Goal: Information Seeking & Learning: Find contact information

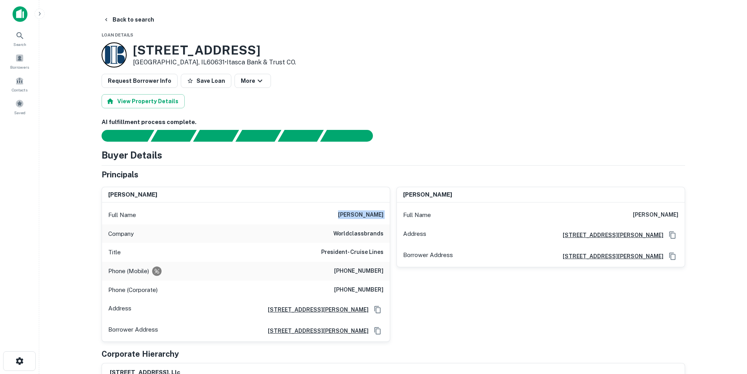
click at [19, 20] on img at bounding box center [20, 14] width 15 height 16
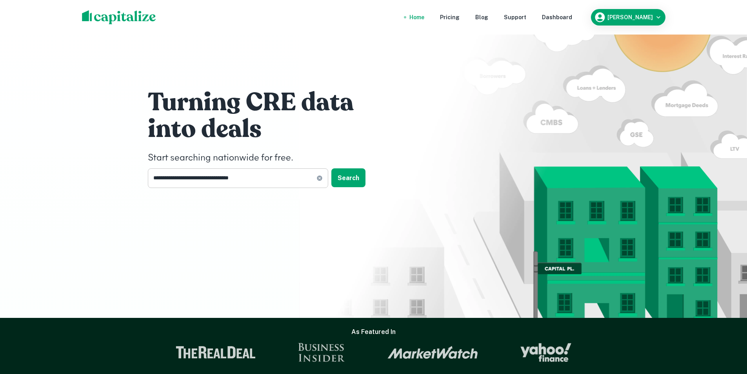
click at [317, 177] on icon at bounding box center [319, 178] width 6 height 6
click at [271, 177] on input "text" at bounding box center [235, 177] width 175 height 19
paste input "**********"
type input "**********"
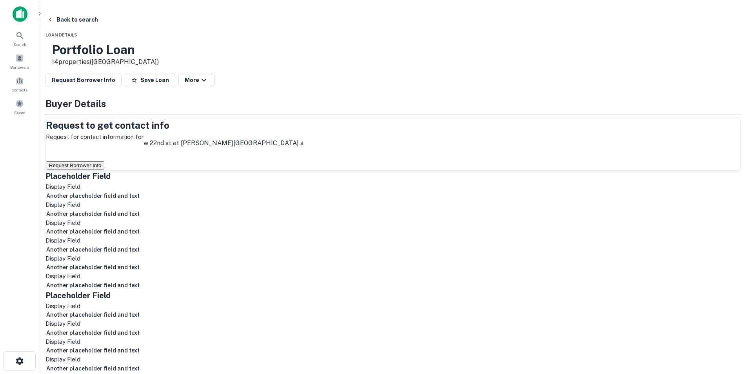
click at [104, 169] on button "Request Borrower Info" at bounding box center [75, 165] width 58 height 8
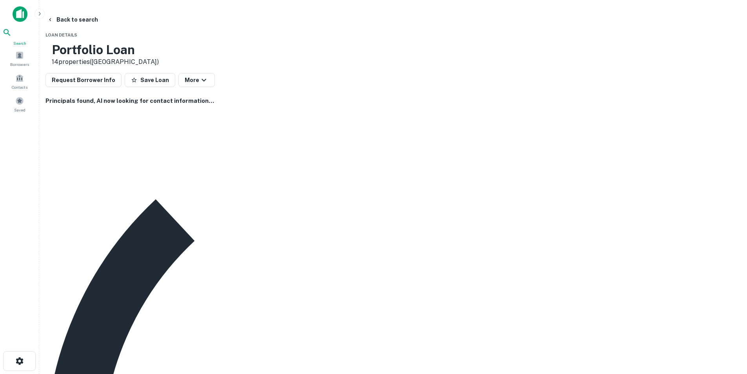
click at [12, 37] on icon at bounding box center [6, 32] width 9 height 9
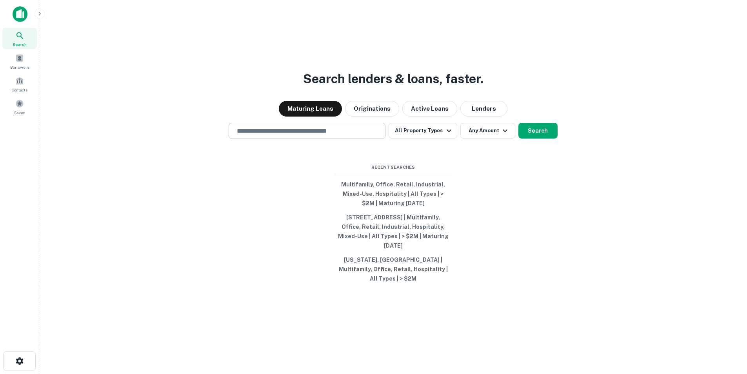
click at [343, 135] on input "text" at bounding box center [307, 130] width 150 height 9
paste input "**********"
type input "**********"
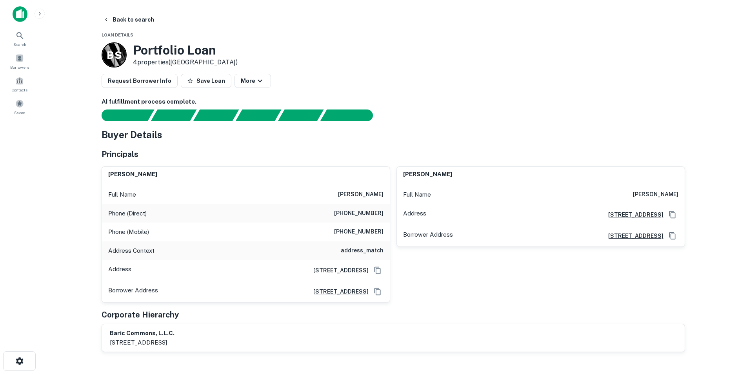
click at [356, 193] on h6 "barry chernawsky" at bounding box center [360, 194] width 45 height 9
copy h6 "barry chernawsky"
click at [636, 189] on div "Full Name richard czerlanis" at bounding box center [541, 194] width 288 height 19
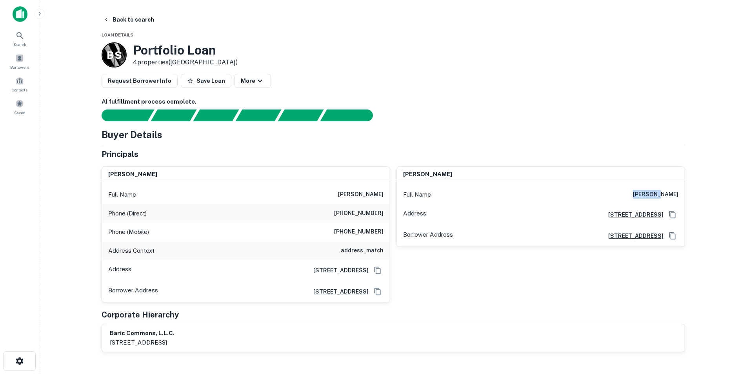
click at [636, 189] on div "Full Name richard czerlanis" at bounding box center [541, 194] width 288 height 19
copy h6 "richard czerlanis"
click at [20, 33] on icon at bounding box center [19, 35] width 7 height 7
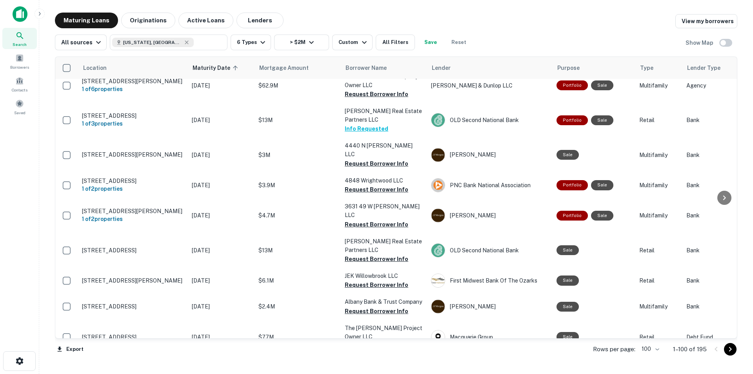
scroll to position [275, 0]
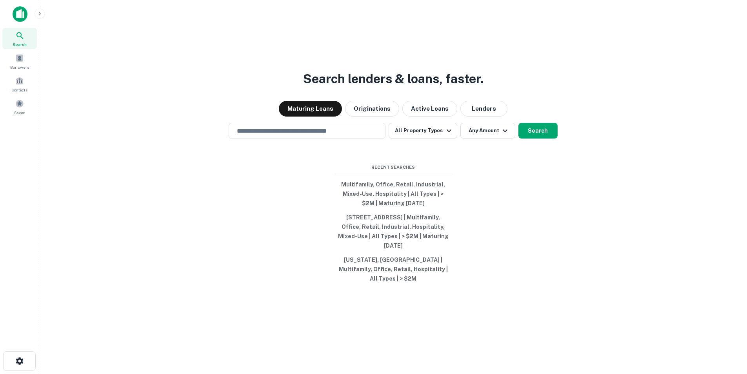
click at [275, 145] on div "Search lenders & loans, faster. Maturing Loans Originations Active Loans Lender…" at bounding box center [392, 206] width 695 height 374
click at [275, 139] on div "​" at bounding box center [307, 131] width 157 height 16
paste input "**********"
type input "**********"
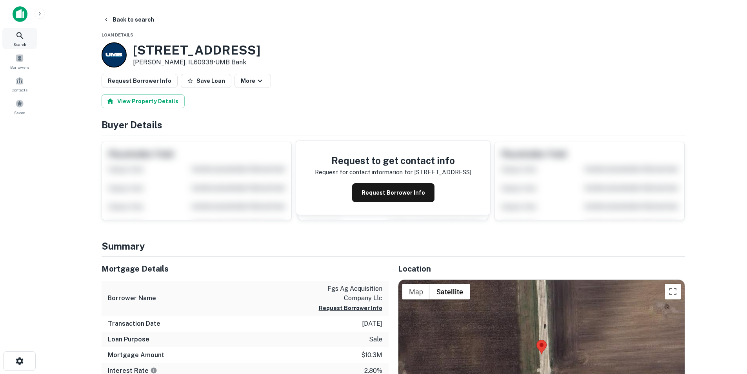
click at [24, 36] on icon at bounding box center [19, 35] width 9 height 9
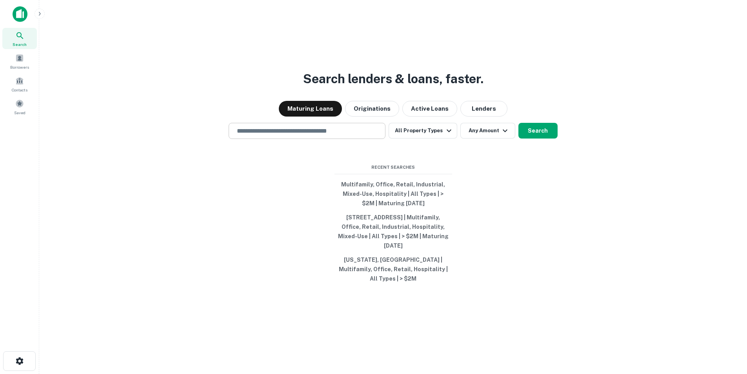
click at [343, 139] on div "​" at bounding box center [307, 131] width 157 height 16
paste input "**********"
type input "**********"
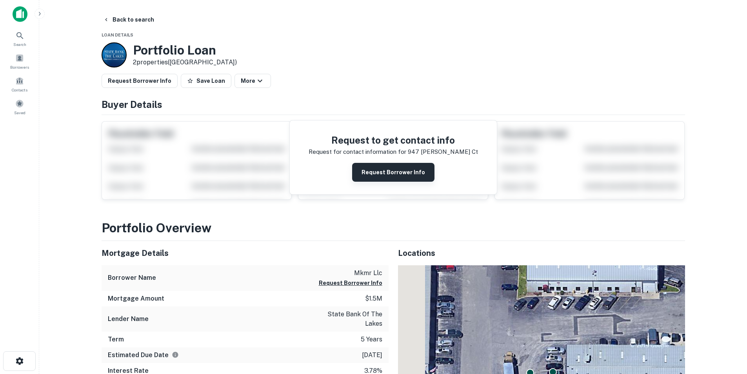
click at [371, 178] on button "Request Borrower Info" at bounding box center [393, 172] width 82 height 19
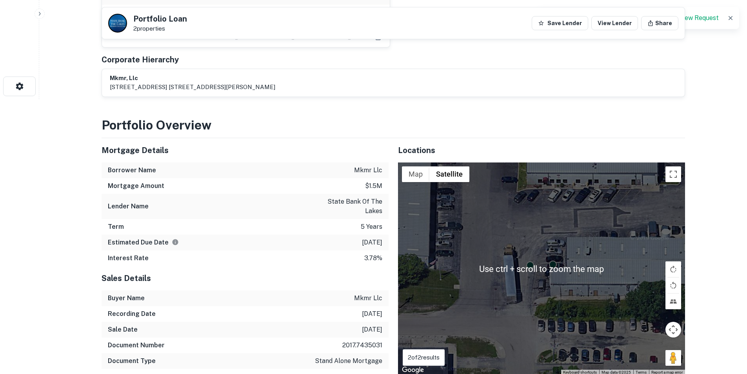
scroll to position [39, 0]
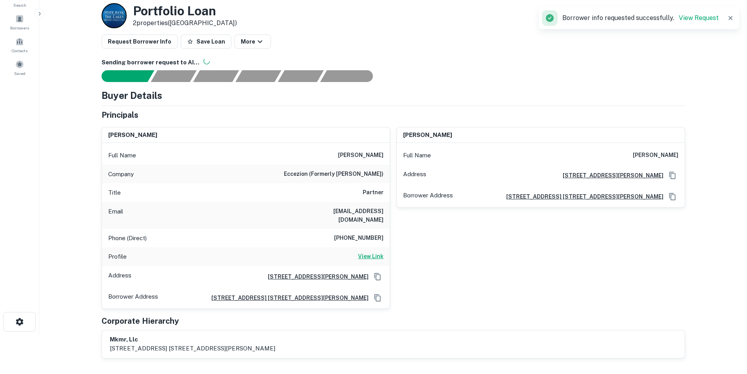
click at [370, 252] on h6 "View Link" at bounding box center [370, 256] width 25 height 9
click at [371, 218] on div "Email ksmith@eccezion.com" at bounding box center [246, 215] width 288 height 27
click at [371, 214] on h6 "ksmith@eccezion.com" at bounding box center [336, 215] width 94 height 17
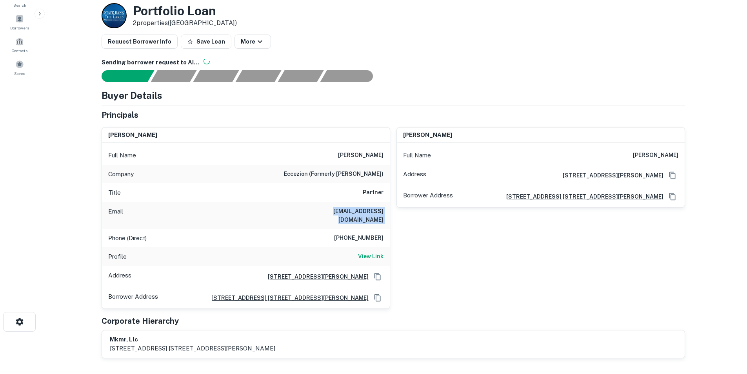
copy h6 "ksmith@eccezion.com"
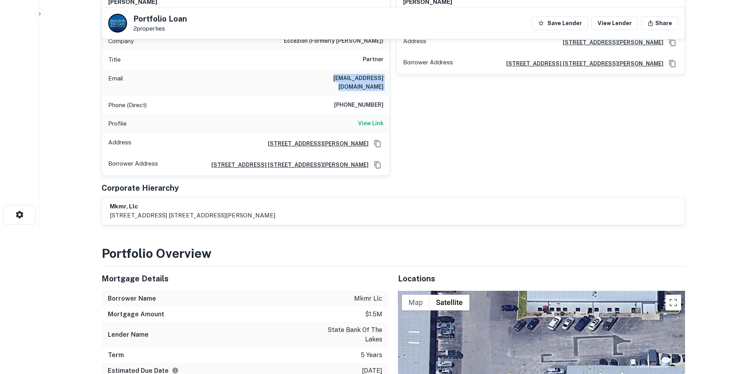
scroll to position [46, 0]
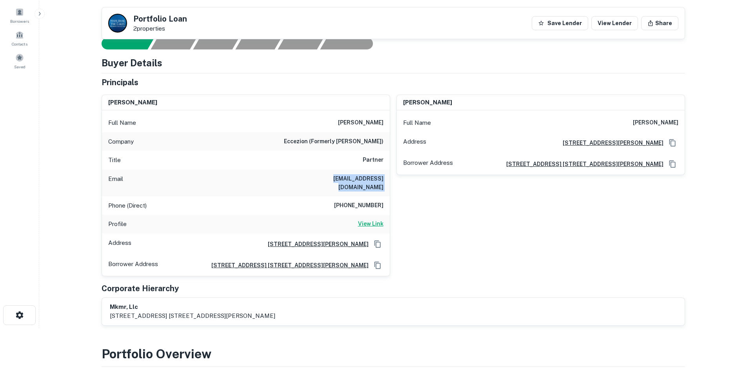
click at [358, 219] on h6 "View Link" at bounding box center [370, 223] width 25 height 9
drag, startPoint x: 469, startPoint y: 245, endPoint x: 479, endPoint y: 237, distance: 12.9
click at [470, 245] on div "michael perrone Full Name michael perrone Address 5400 W. Elm St, Suite 203, Mc…" at bounding box center [537, 182] width 295 height 188
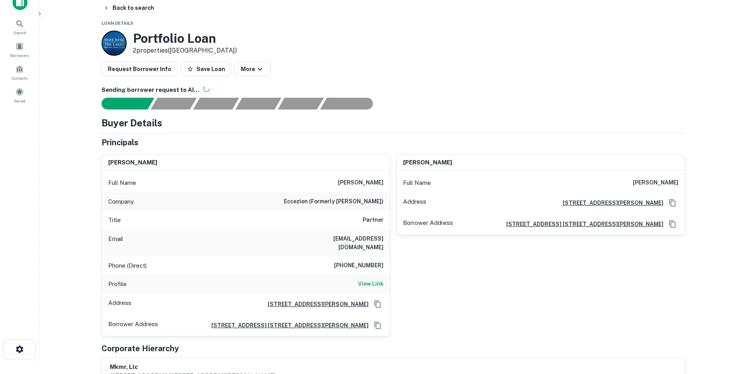
scroll to position [7, 0]
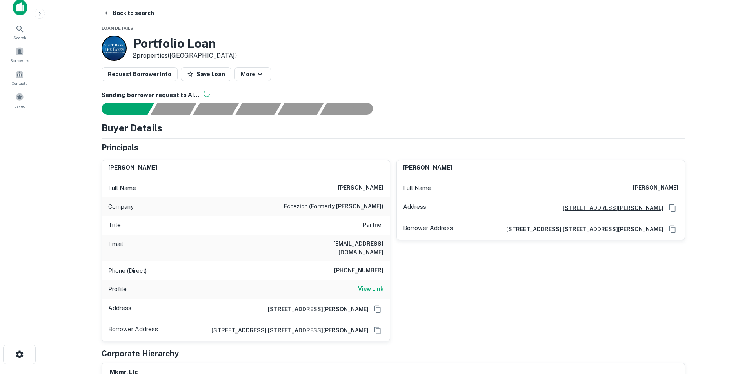
click at [652, 188] on h6 "michael perrone" at bounding box center [655, 187] width 45 height 9
copy h6 "michael perrone"
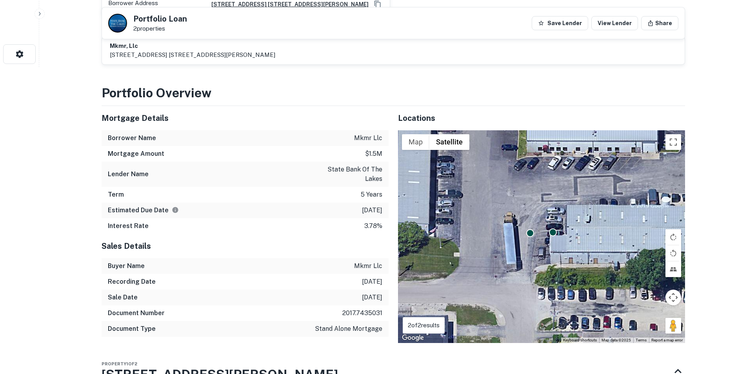
scroll to position [320, 0]
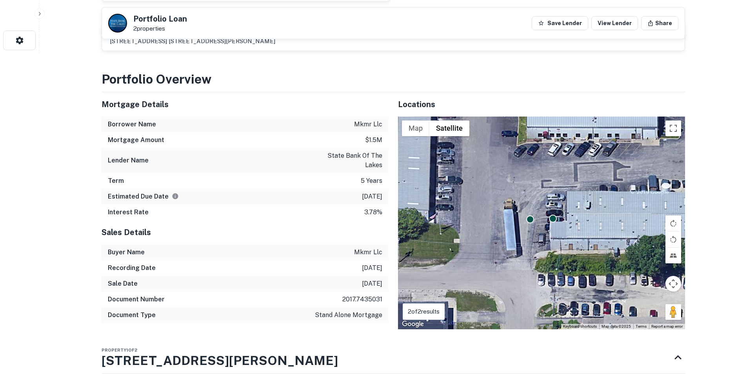
click at [373, 151] on p "state bank of the lakes" at bounding box center [347, 160] width 71 height 19
copy p "state bank of the lakes"
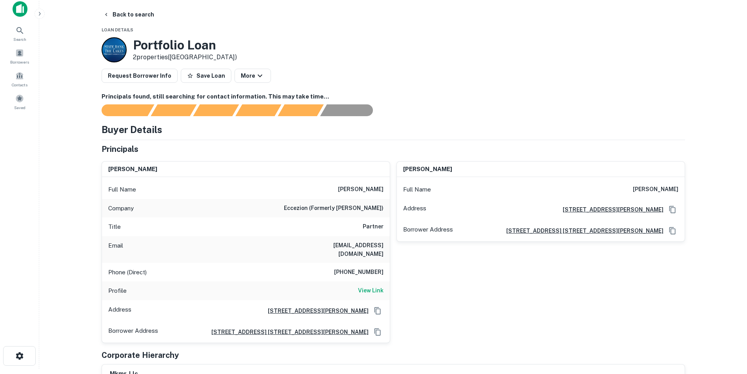
scroll to position [0, 0]
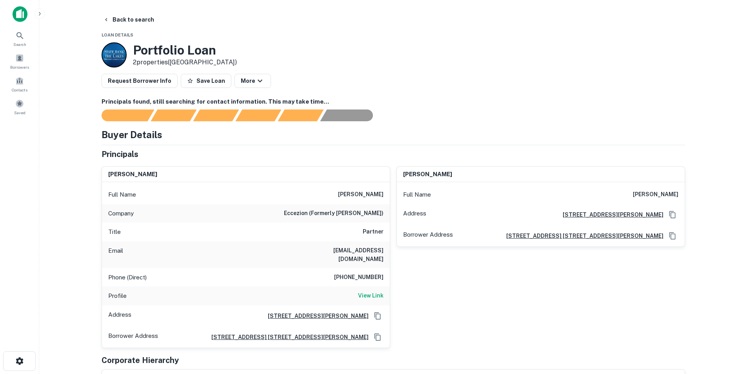
click at [504, 287] on div "michael perrone Full Name michael perrone Address 5400 W. Elm St, Suite 203, Mc…" at bounding box center [537, 254] width 295 height 188
click at [15, 31] on div "Search" at bounding box center [19, 38] width 35 height 21
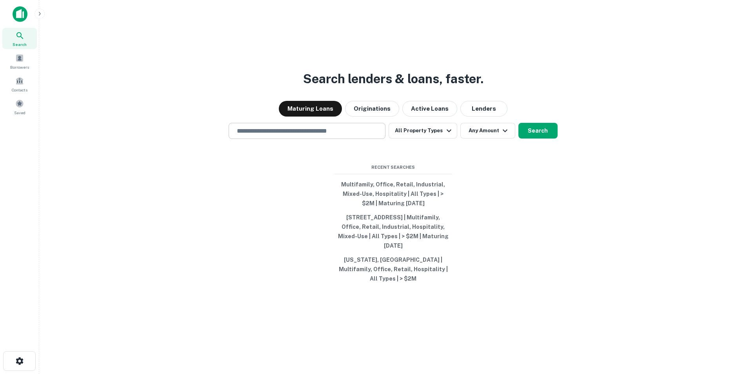
click at [298, 135] on input "text" at bounding box center [307, 130] width 150 height 9
paste input "**********"
type input "**********"
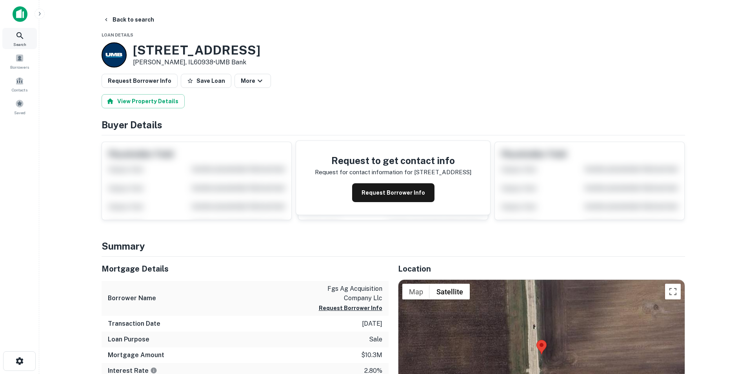
click at [16, 34] on icon at bounding box center [19, 35] width 9 height 9
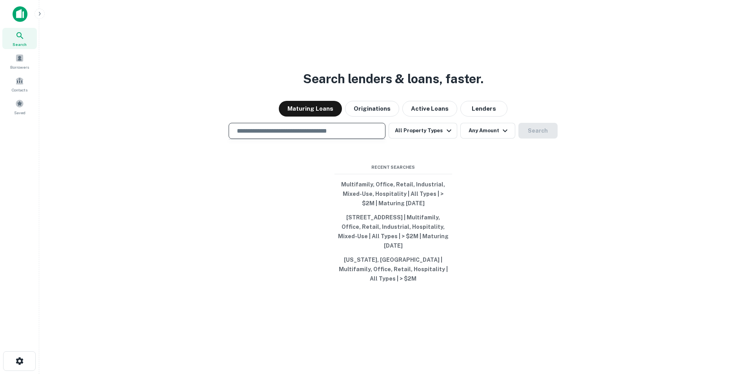
click at [332, 135] on input "text" at bounding box center [307, 130] width 150 height 9
paste input "**********"
type input "**********"
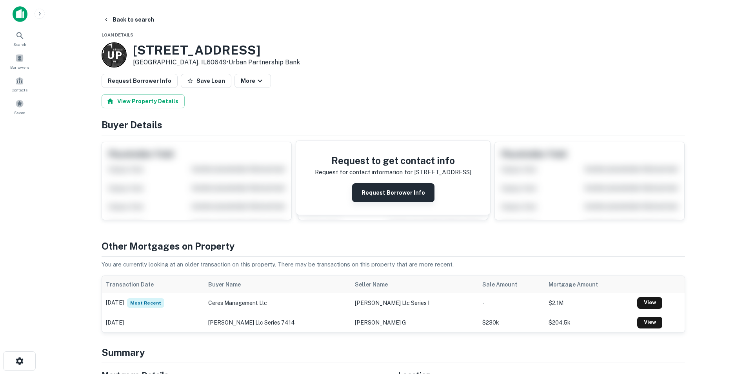
click at [387, 198] on button "Request Borrower Info" at bounding box center [393, 192] width 82 height 19
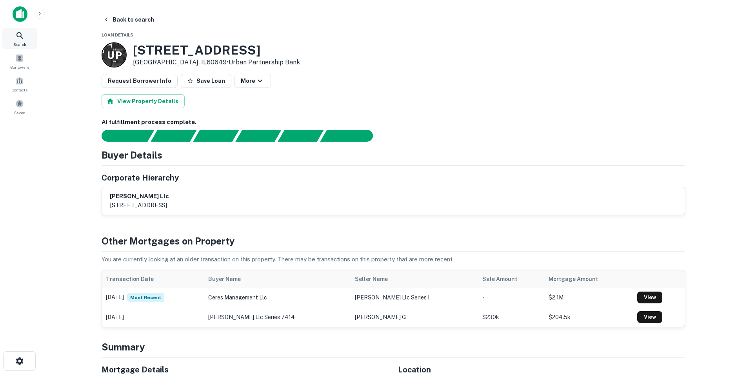
click at [19, 38] on icon at bounding box center [19, 35] width 9 height 9
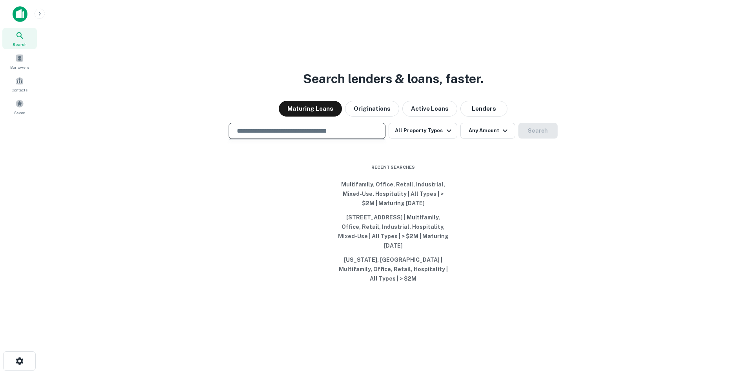
type input "**********"
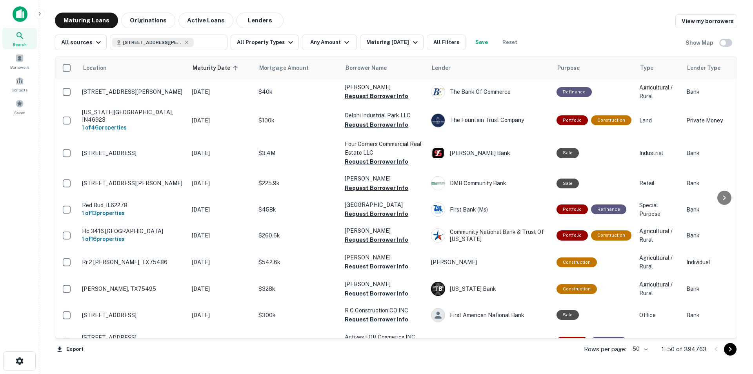
click at [25, 38] on div "Search" at bounding box center [19, 38] width 35 height 21
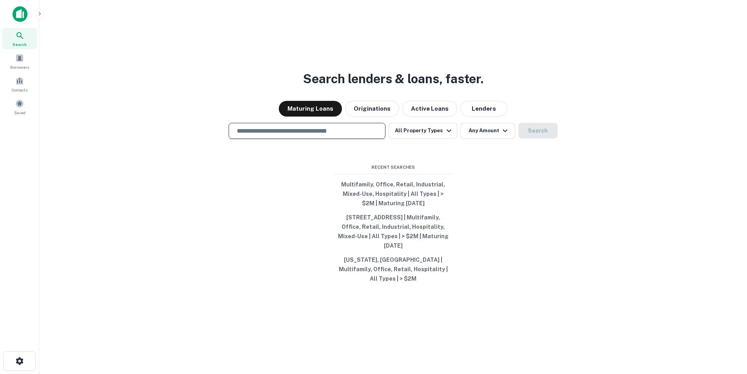
click at [276, 135] on input "text" at bounding box center [307, 130] width 150 height 9
paste input "**********"
type input "**********"
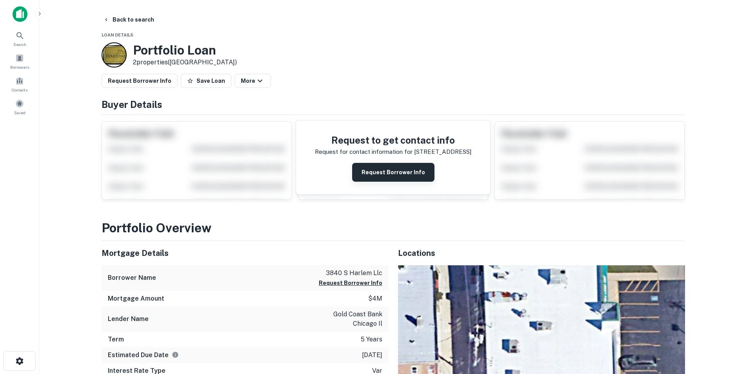
click at [399, 173] on button "Request Borrower Info" at bounding box center [393, 172] width 82 height 19
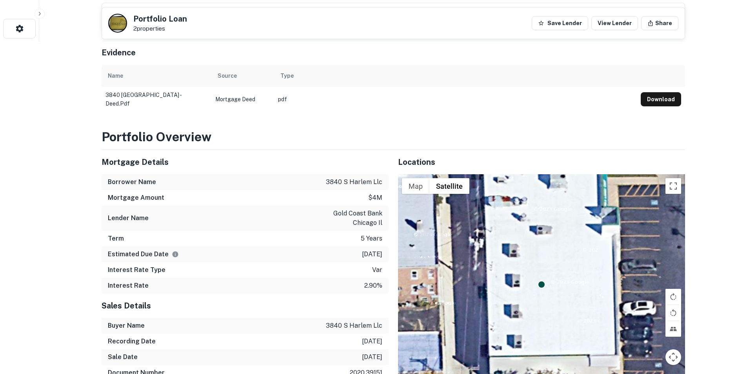
scroll to position [196, 0]
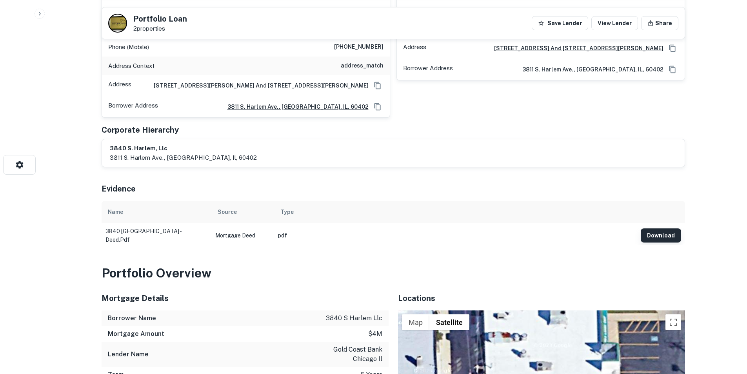
click at [670, 237] on button "Download" at bounding box center [661, 235] width 40 height 14
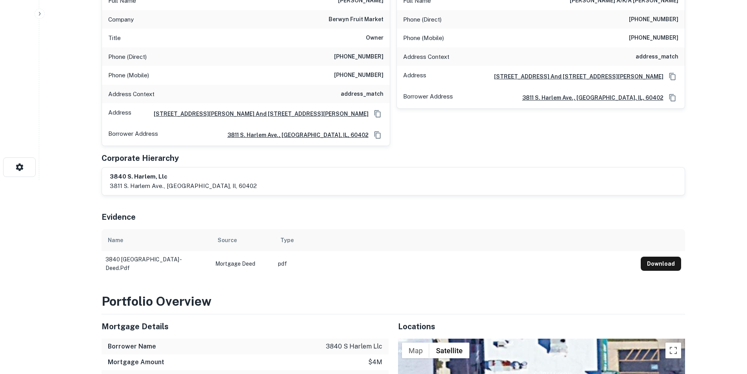
scroll to position [0, 0]
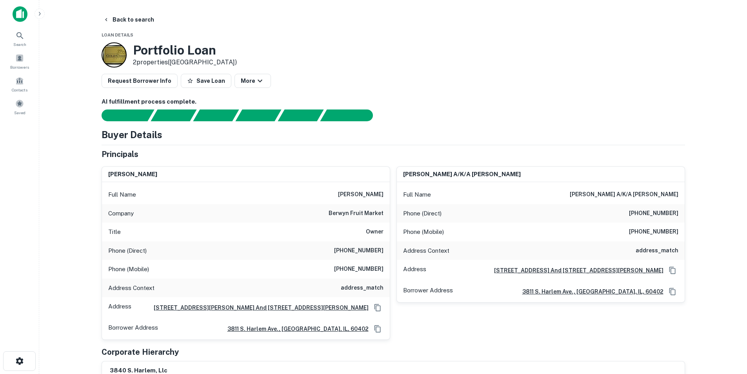
drag, startPoint x: 629, startPoint y: 195, endPoint x: 722, endPoint y: 198, distance: 93.0
click at [715, 193] on main "Back to search Loan Details Portfolio Loan 2 properties (IL) Request Borrower I…" at bounding box center [393, 187] width 708 height 374
copy h6 "dimitrios koulouris"
click at [23, 42] on span "Search" at bounding box center [19, 44] width 13 height 6
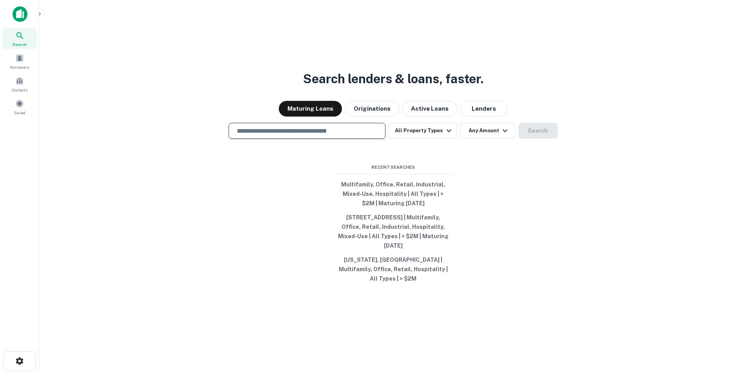
click at [330, 135] on input "text" at bounding box center [307, 130] width 150 height 9
paste input "**********"
type input "**********"
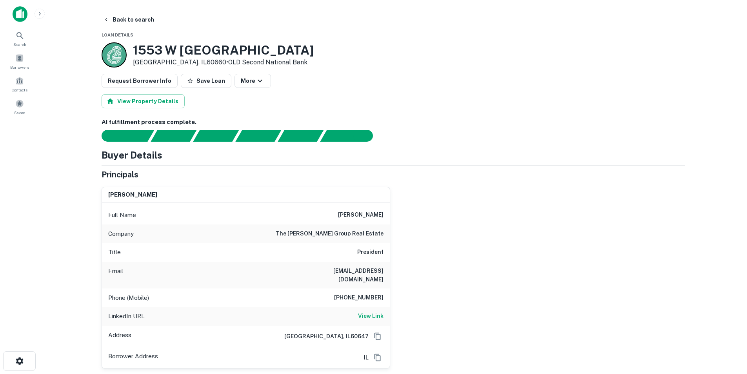
click at [366, 206] on div "Full Name [PERSON_NAME]" at bounding box center [246, 214] width 288 height 19
click at [364, 214] on h6 "[PERSON_NAME]" at bounding box center [360, 214] width 45 height 9
copy h6 "[PERSON_NAME]"
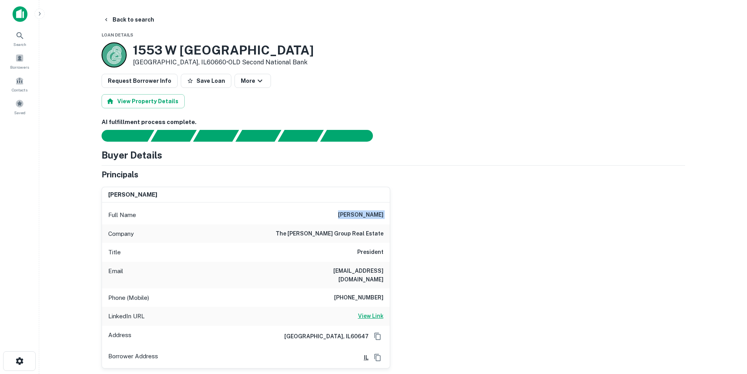
click at [363, 311] on h6 "View Link" at bounding box center [370, 315] width 25 height 9
click at [361, 293] on h6 "312-804-9900" at bounding box center [358, 297] width 49 height 9
copy h6 "312-804-9900"
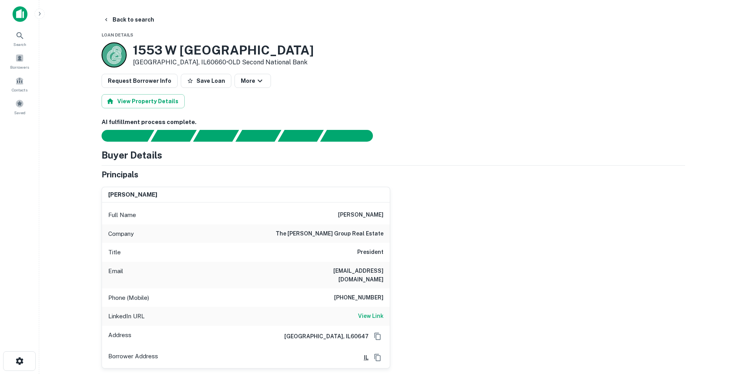
click at [356, 230] on h6 "the miller group real estate" at bounding box center [330, 233] width 108 height 9
click at [356, 231] on h6 "the miller group real estate" at bounding box center [330, 233] width 108 height 9
copy h6 "the miller group real estate"
click at [373, 220] on div "Full Name stuart miller" at bounding box center [246, 214] width 288 height 19
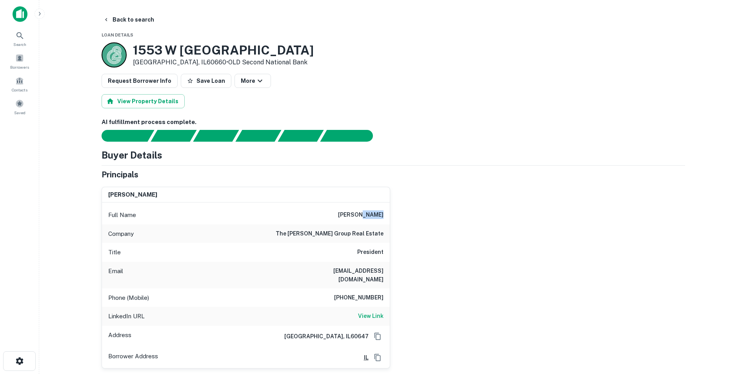
click at [373, 220] on div "Full Name stuart miller" at bounding box center [246, 214] width 288 height 19
copy h6 "stuart miller"
click at [367, 276] on div "Email j100miller@yahoo.com" at bounding box center [246, 275] width 288 height 27
click at [369, 273] on h6 "j100miller@yahoo.com" at bounding box center [336, 274] width 94 height 17
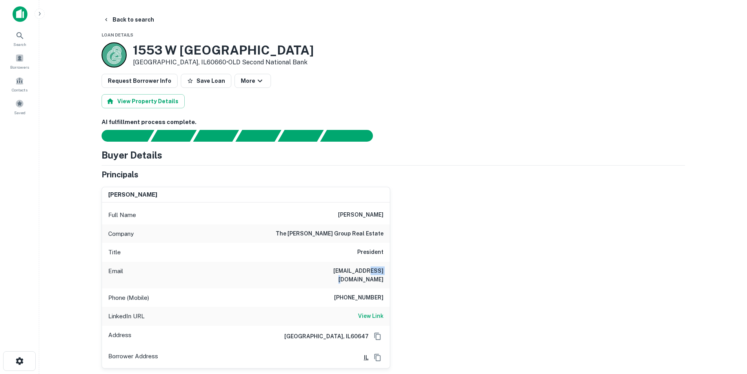
click at [369, 273] on h6 "j100miller@yahoo.com" at bounding box center [336, 274] width 94 height 17
copy h6 "j100miller@yahoo.com"
click at [351, 296] on div "Phone (Mobile) 312-804-9900" at bounding box center [246, 297] width 288 height 19
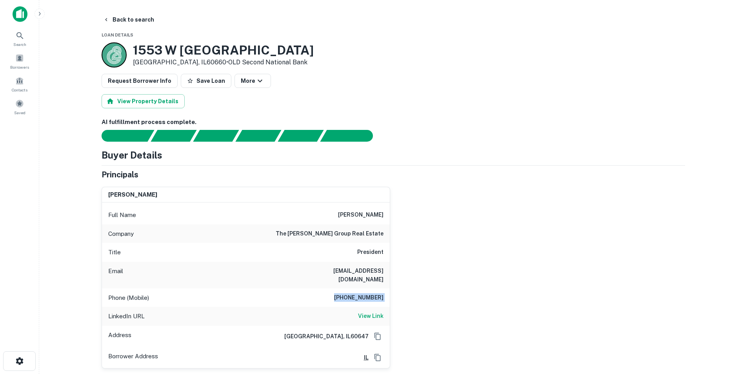
click at [351, 296] on div "Phone (Mobile) 312-804-9900" at bounding box center [246, 297] width 288 height 19
copy h6 "312-804-9900"
click at [31, 44] on div "Search" at bounding box center [19, 37] width 35 height 18
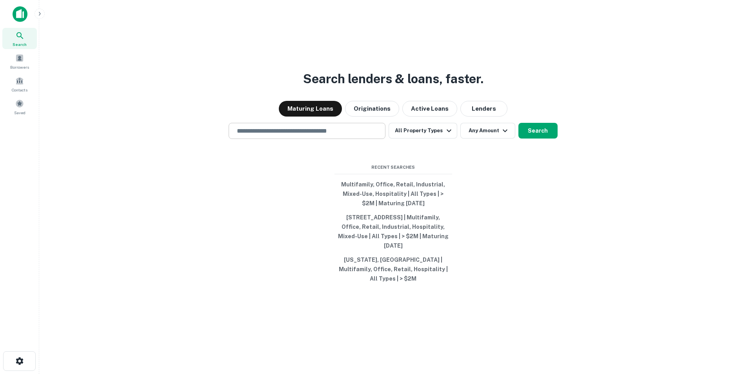
drag, startPoint x: 0, startPoint y: 0, endPoint x: 305, endPoint y: 136, distance: 333.9
click at [305, 135] on input "text" at bounding box center [307, 130] width 150 height 9
paste input "**********"
type input "**********"
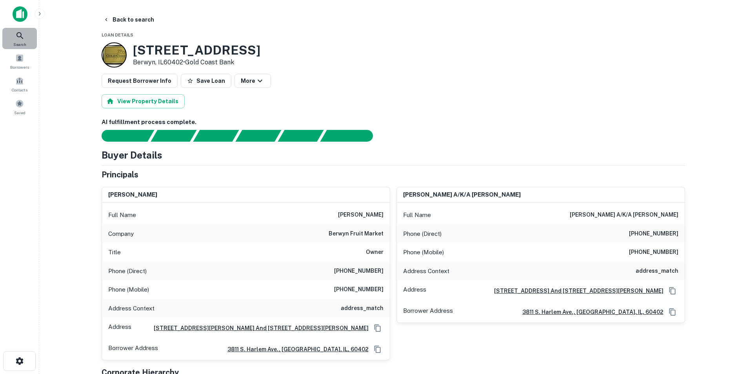
click at [18, 37] on icon at bounding box center [19, 35] width 9 height 9
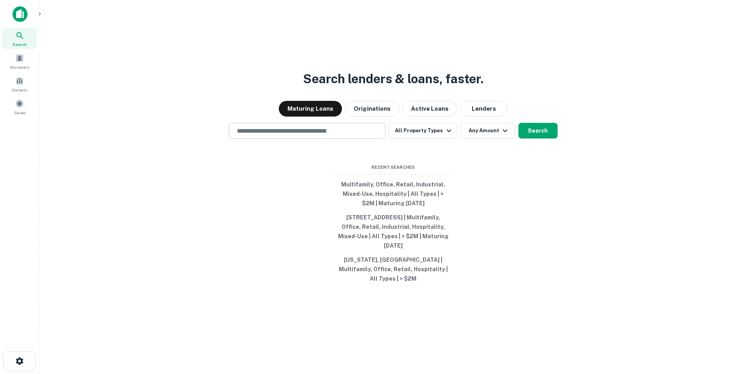
click at [266, 139] on div "​" at bounding box center [307, 131] width 157 height 16
paste input "**********"
type input "**********"
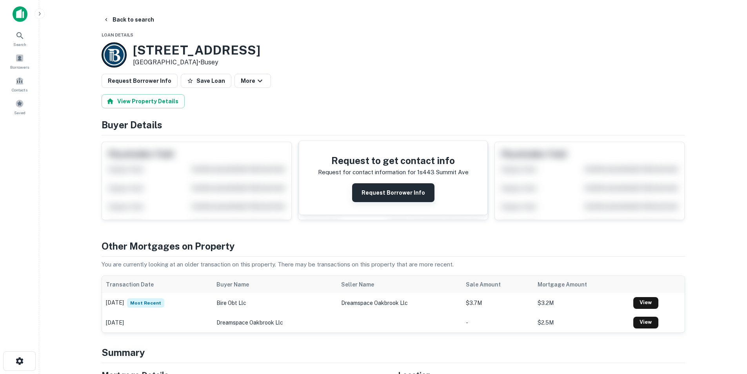
click at [382, 198] on button "Request Borrower Info" at bounding box center [393, 192] width 82 height 19
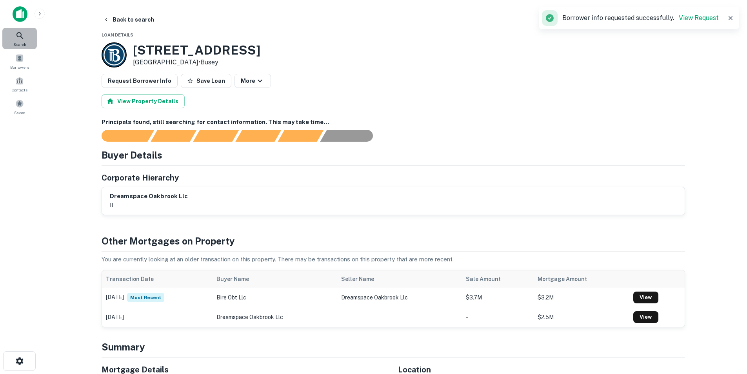
click at [23, 36] on icon at bounding box center [19, 35] width 9 height 9
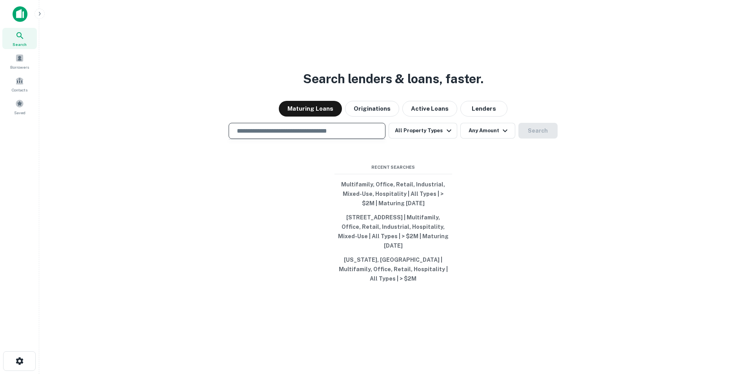
type input "**********"
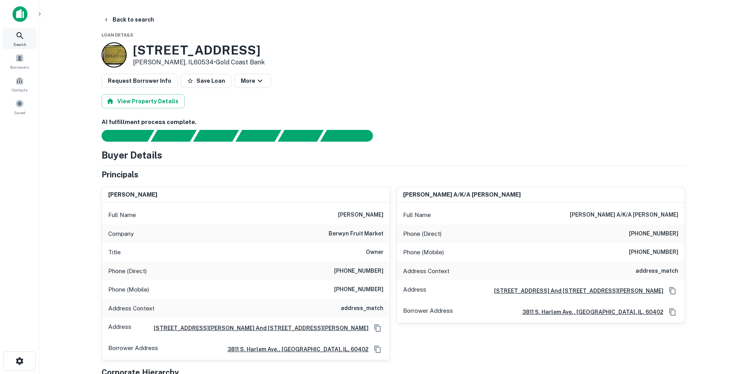
click at [33, 38] on div "Search" at bounding box center [19, 38] width 35 height 21
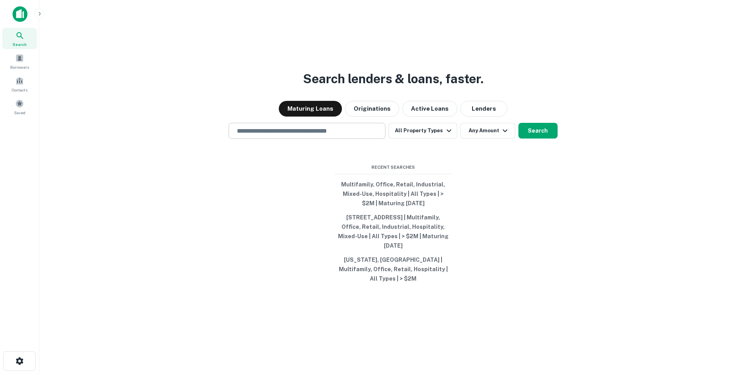
click at [318, 133] on input "text" at bounding box center [307, 130] width 150 height 9
paste input "**********"
type input "**********"
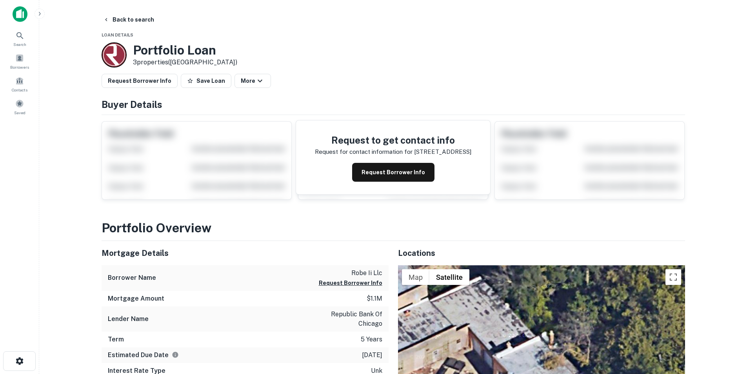
click at [405, 186] on div "Request to get contact info Request for contact information for 6605 n milwauke…" at bounding box center [393, 157] width 194 height 74
click at [397, 174] on button "Request Borrower Info" at bounding box center [393, 172] width 82 height 19
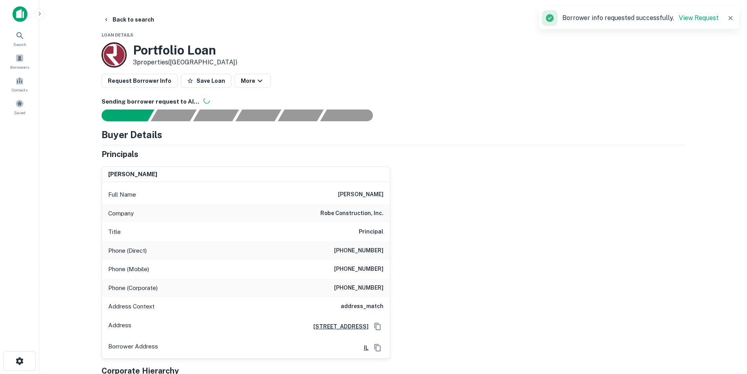
click at [374, 193] on h6 "paul mulvey" at bounding box center [360, 194] width 45 height 9
copy h6 "paul mulvey"
click at [359, 211] on h6 "robe construction, inc." at bounding box center [351, 213] width 63 height 9
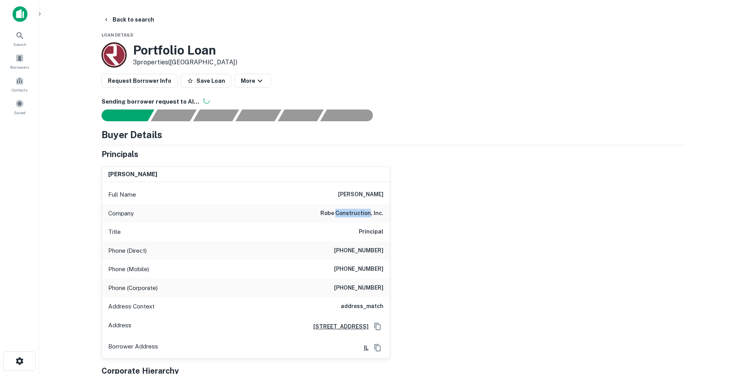
click at [359, 211] on h6 "robe construction, inc." at bounding box center [351, 213] width 63 height 9
copy h6 "robe construction, inc."
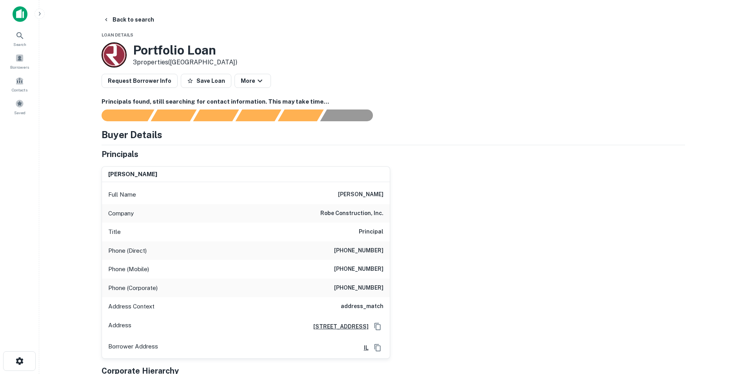
click at [352, 199] on h6 "paul mulvey" at bounding box center [360, 194] width 45 height 9
click at [353, 199] on h6 "paul mulvey" at bounding box center [360, 194] width 45 height 9
click at [358, 195] on h6 "paul mulvey" at bounding box center [360, 194] width 45 height 9
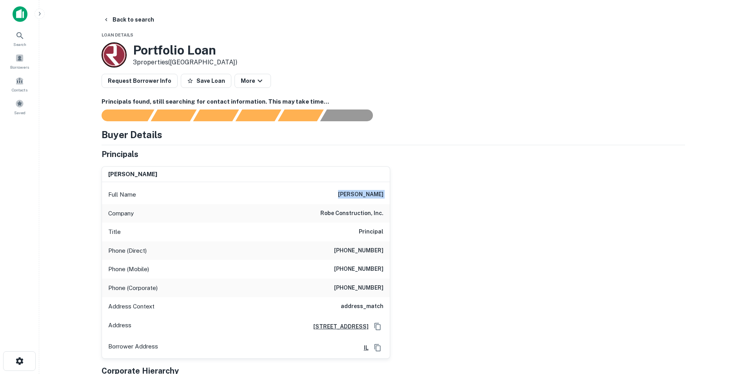
copy h6 "paul mulvey"
click at [358, 195] on h6 "paul mulvey" at bounding box center [360, 194] width 45 height 9
click at [350, 254] on h6 "(773) 774-1477" at bounding box center [358, 250] width 49 height 9
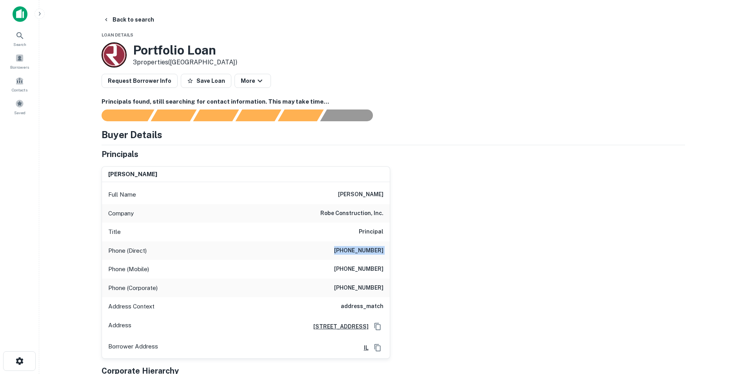
copy h6 "(773) 774-1477"
click at [20, 38] on icon at bounding box center [19, 35] width 9 height 9
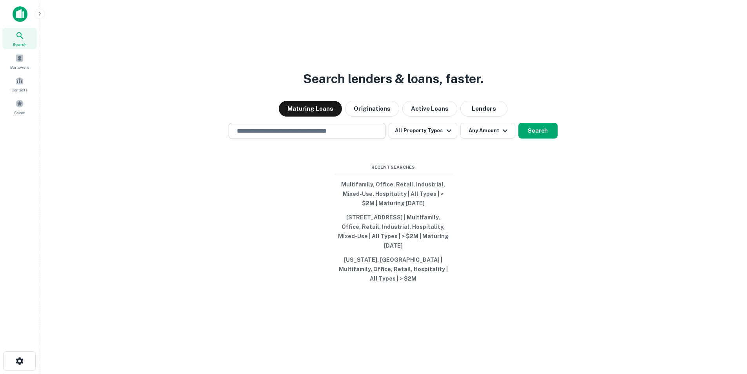
click at [327, 131] on input "text" at bounding box center [307, 130] width 150 height 9
paste input "**********"
type input "**********"
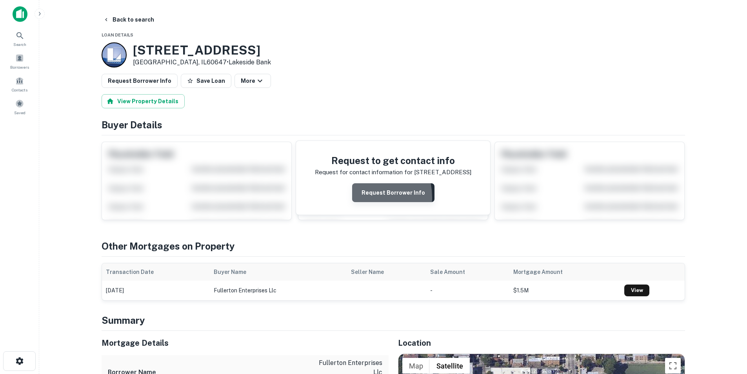
click at [356, 198] on button "Request Borrower Info" at bounding box center [393, 192] width 82 height 19
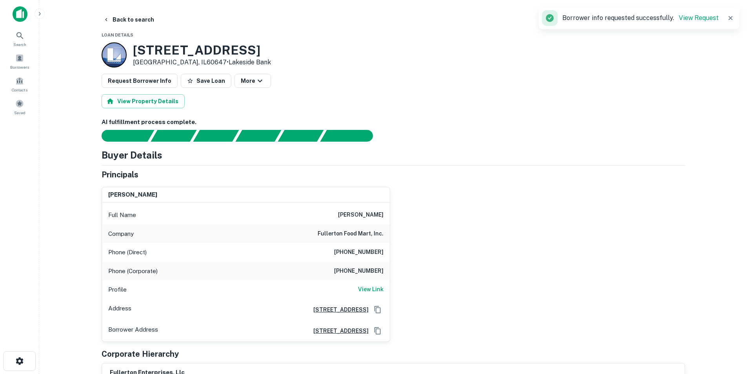
click at [360, 215] on h6 "mahmood lakha" at bounding box center [360, 214] width 45 height 9
copy h6 "mahmood lakha"
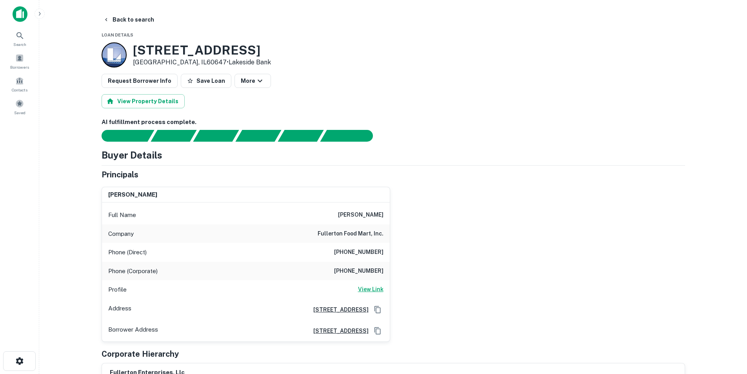
click at [377, 289] on h6 "View Link" at bounding box center [370, 289] width 25 height 9
click at [365, 288] on h6 "View Link" at bounding box center [370, 289] width 25 height 9
click at [347, 218] on h6 "mahmood lakha" at bounding box center [360, 214] width 45 height 9
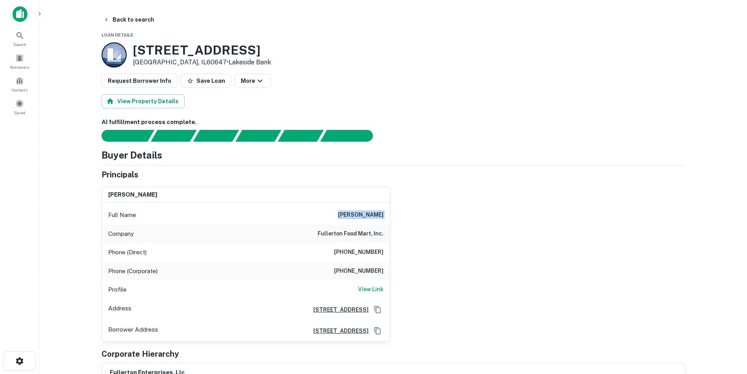
copy h6 "mahmood lakha"
click at [373, 253] on h6 "(773) 716-9874" at bounding box center [358, 251] width 49 height 9
copy h6 "(773) 716-9874"
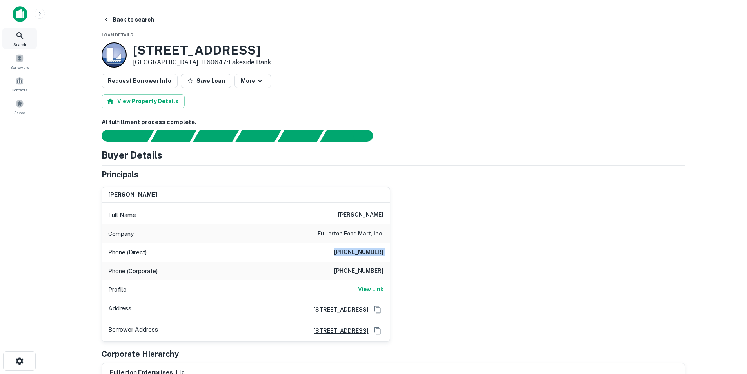
click at [19, 35] on icon at bounding box center [19, 35] width 9 height 9
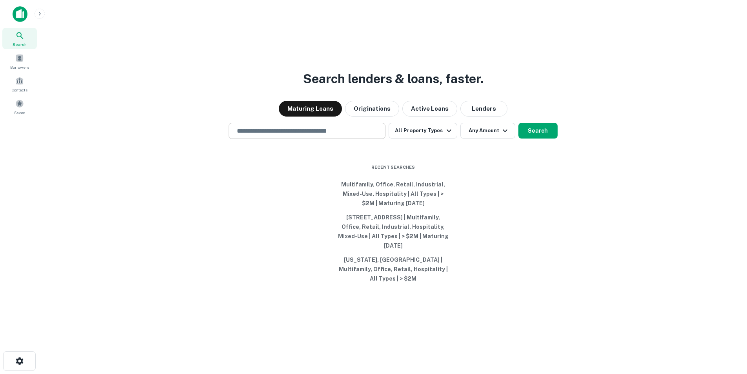
click at [324, 135] on input "text" at bounding box center [307, 130] width 150 height 9
paste input "**********"
type input "**********"
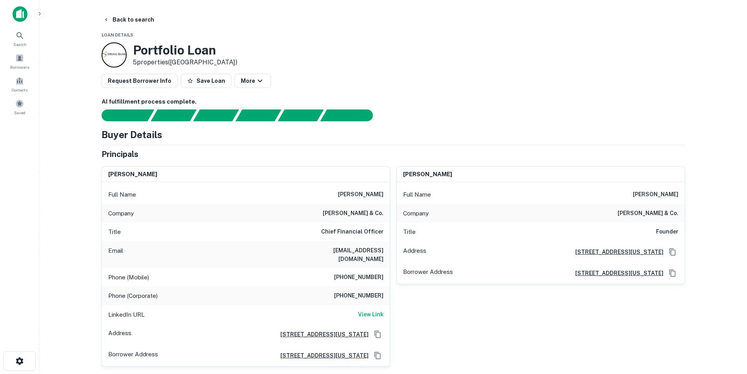
click at [358, 197] on h6 "amanda passmore" at bounding box center [360, 194] width 45 height 9
click at [356, 198] on h6 "amanda passmore" at bounding box center [360, 194] width 45 height 9
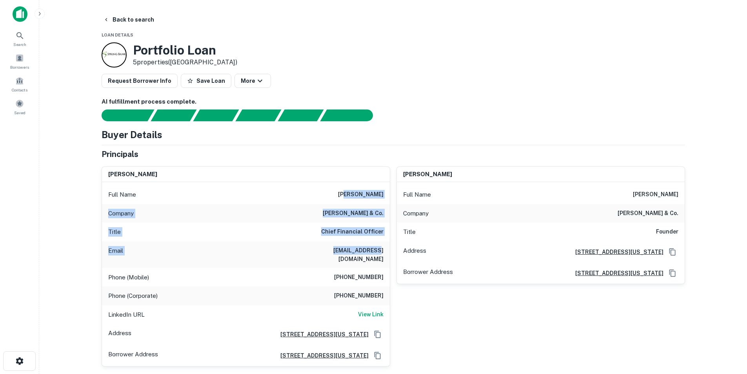
drag, startPoint x: 343, startPoint y: 194, endPoint x: 349, endPoint y: 247, distance: 52.9
click at [349, 247] on div "Full Name amanda passmore Company j. jeffers & co. Title Chief Financial Office…" at bounding box center [246, 274] width 288 height 184
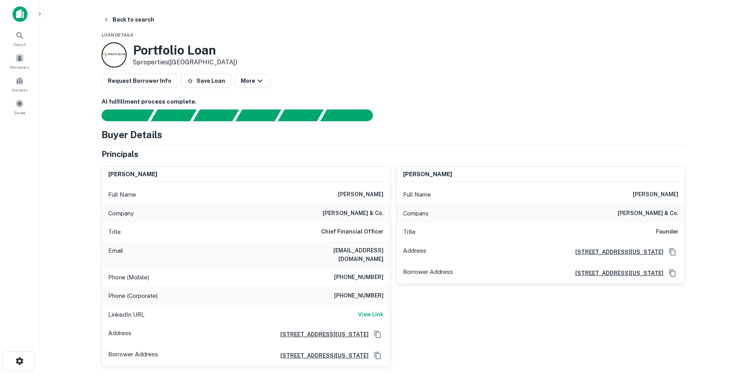
click at [363, 248] on h6 "amandapassmore1@gmail.com" at bounding box center [336, 254] width 94 height 17
click at [589, 254] on h6 "225 E Michigan Street, Ste. 300, Milwaukee, WI53202" at bounding box center [616, 251] width 95 height 9
click at [364, 310] on h6 "View Link" at bounding box center [370, 314] width 25 height 9
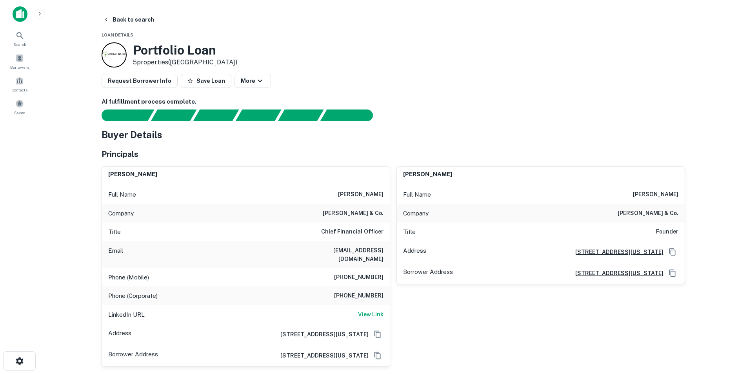
click at [383, 192] on h6 "amanda passmore" at bounding box center [360, 194] width 45 height 9
copy h6 "amanda passmore"
click at [657, 194] on h6 "joshua jeffers" at bounding box center [655, 194] width 45 height 9
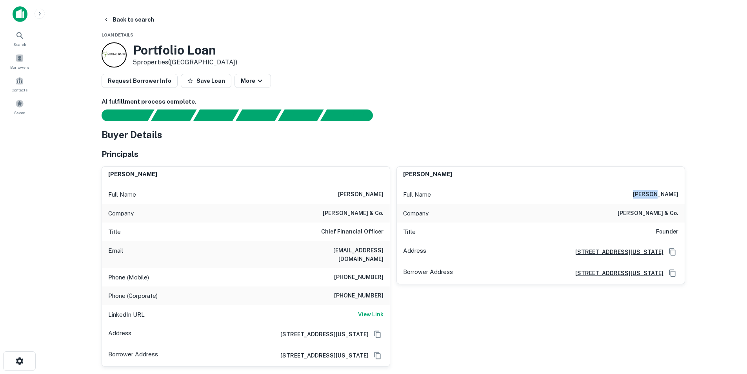
click at [657, 194] on h6 "joshua jeffers" at bounding box center [655, 194] width 45 height 9
copy h6 "joshua jeffers"
click at [349, 194] on h6 "amanda passmore" at bounding box center [360, 194] width 45 height 9
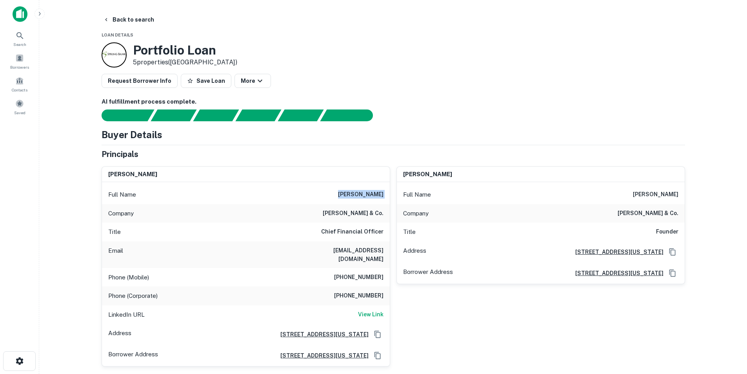
click at [349, 194] on h6 "amanda passmore" at bounding box center [360, 194] width 45 height 9
copy h6 "amanda passmore"
click at [359, 273] on h6 "(608) 345-4436" at bounding box center [358, 277] width 49 height 9
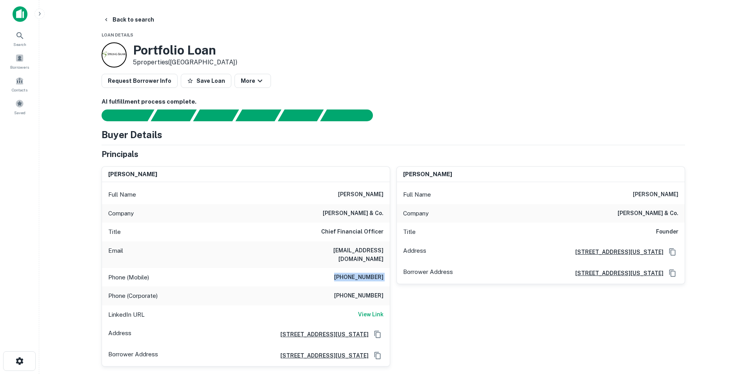
copy h6 "(608) 345-4436"
click at [356, 251] on h6 "amandapassmore1@gmail.com" at bounding box center [336, 254] width 94 height 17
copy h6 "amandapassmore1@gmail.com"
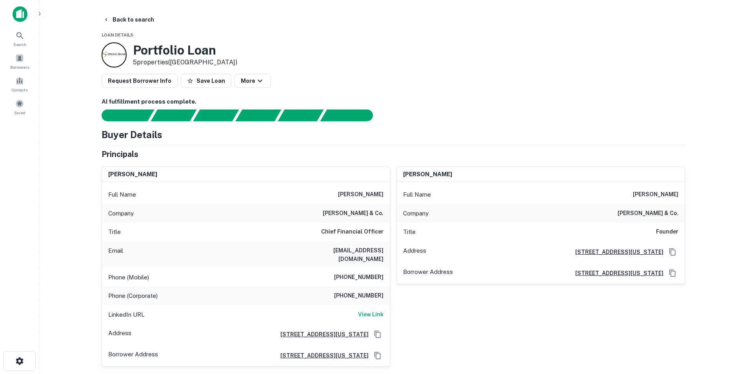
click at [410, 107] on div "AI fulfillment process complete." at bounding box center [394, 109] width 584 height 24
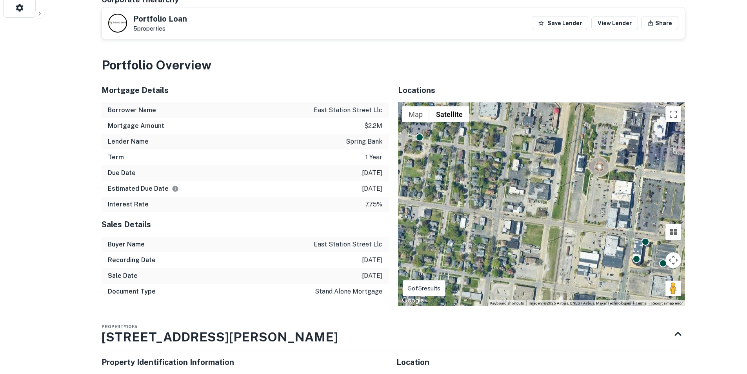
scroll to position [78, 0]
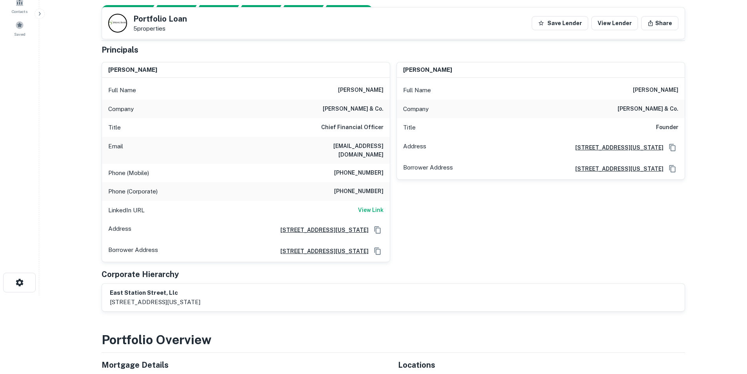
click at [358, 144] on h6 "amandapassmore1@gmail.com" at bounding box center [336, 150] width 94 height 17
copy h6 "amandapassmore1@gmail.com"
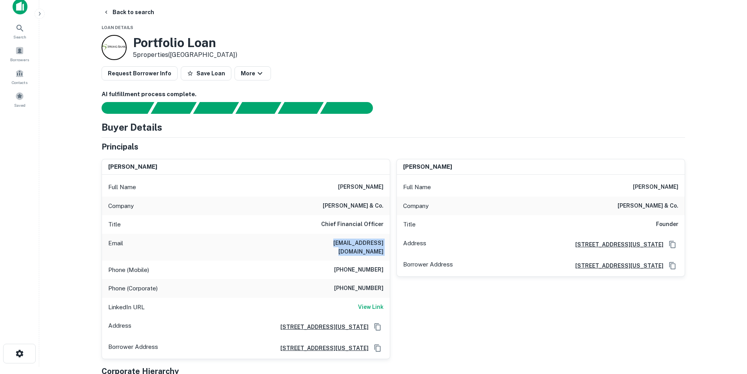
scroll to position [0, 0]
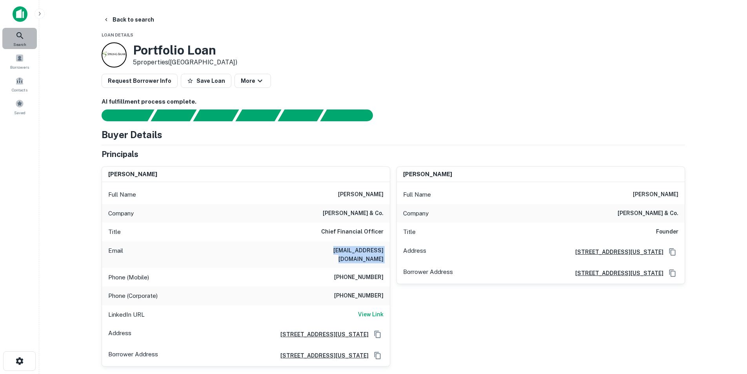
click at [13, 39] on div "Search" at bounding box center [19, 38] width 35 height 21
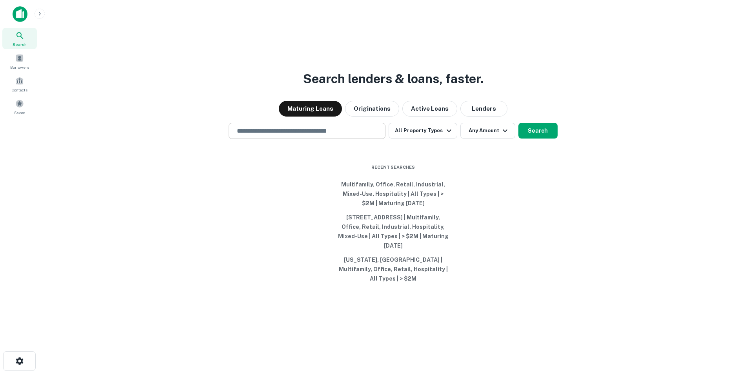
drag, startPoint x: 350, startPoint y: 140, endPoint x: 347, endPoint y: 136, distance: 5.1
click at [350, 139] on div "​" at bounding box center [307, 131] width 157 height 16
paste input "**********"
type input "**********"
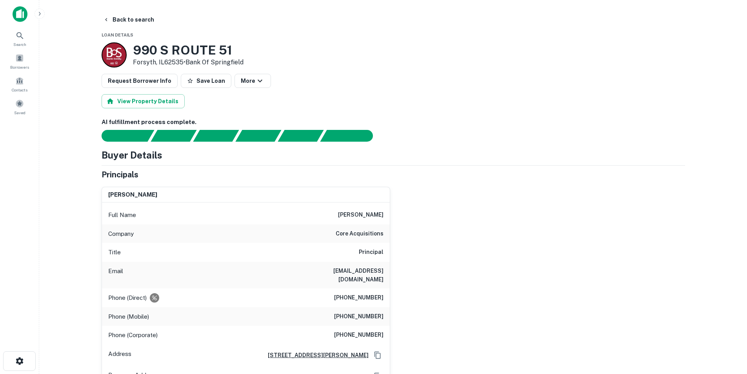
click at [360, 214] on h6 "[PERSON_NAME]" at bounding box center [360, 214] width 45 height 9
copy h6 "[PERSON_NAME]"
click at [375, 273] on h6 "[EMAIL_ADDRESS][DOMAIN_NAME]" at bounding box center [336, 274] width 94 height 17
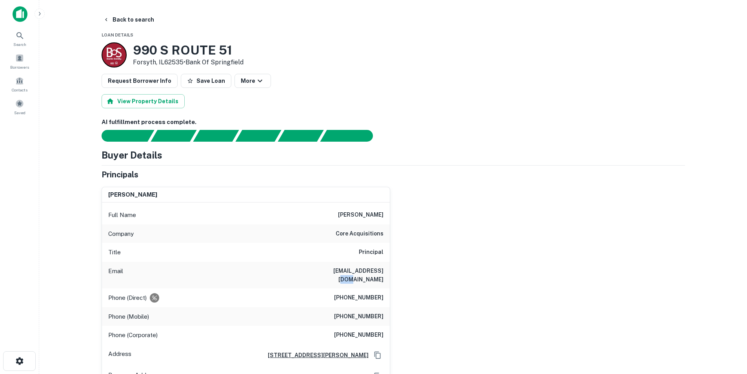
click at [375, 273] on h6 "[EMAIL_ADDRESS][DOMAIN_NAME]" at bounding box center [336, 274] width 94 height 17
copy h6 "[EMAIL_ADDRESS][DOMAIN_NAME]"
click at [23, 43] on span "Search" at bounding box center [19, 44] width 13 height 6
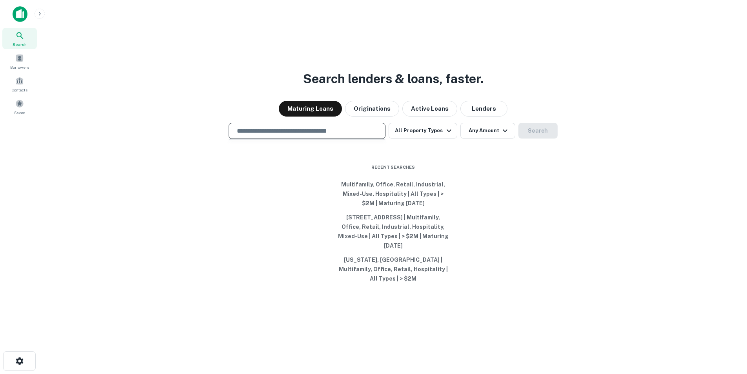
click at [311, 133] on input "text" at bounding box center [307, 130] width 150 height 9
paste input "**********"
type input "**********"
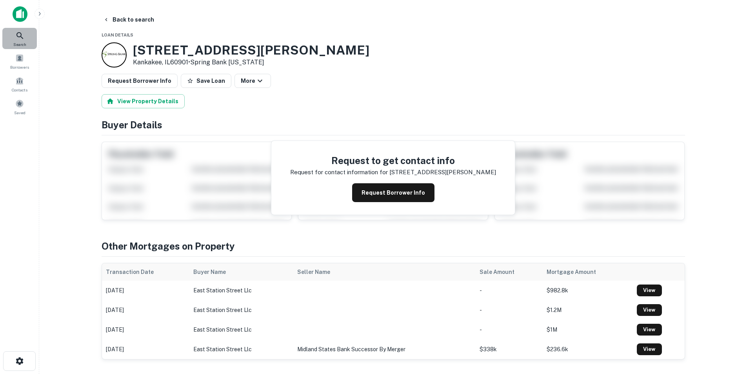
click at [26, 36] on div "Search" at bounding box center [19, 38] width 35 height 21
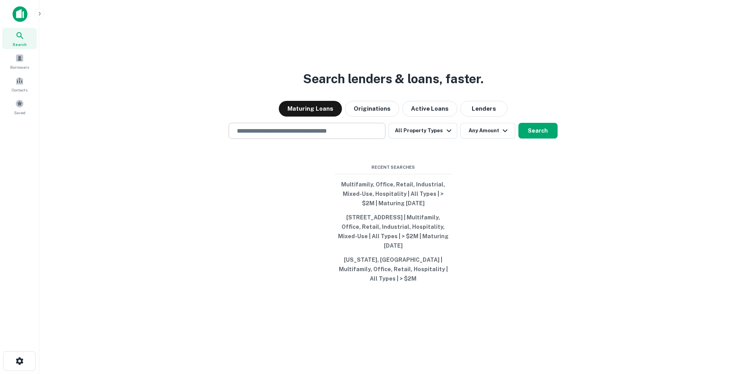
click at [313, 135] on input "text" at bounding box center [307, 130] width 150 height 9
paste input "**********"
type input "**********"
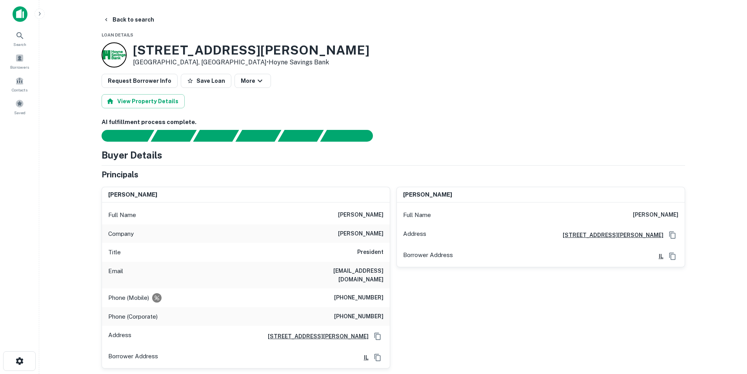
click at [365, 240] on div "Company [PERSON_NAME]" at bounding box center [246, 233] width 288 height 19
copy h6 "[PERSON_NAME]"
click at [22, 43] on span "Search" at bounding box center [19, 44] width 13 height 6
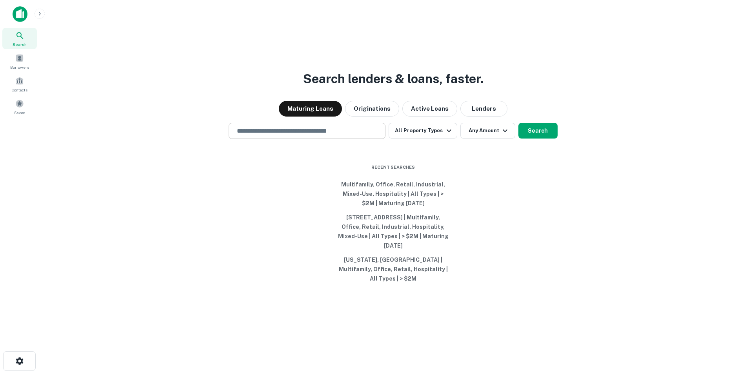
click at [297, 135] on input "text" at bounding box center [307, 130] width 150 height 9
paste input "**********"
type input "**********"
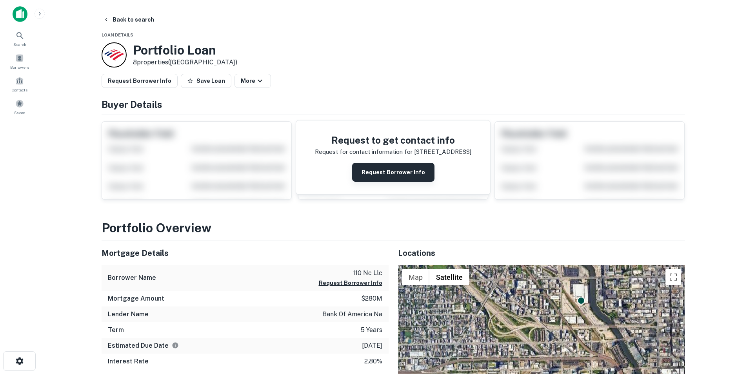
click at [364, 175] on button "Request Borrower Info" at bounding box center [393, 172] width 82 height 19
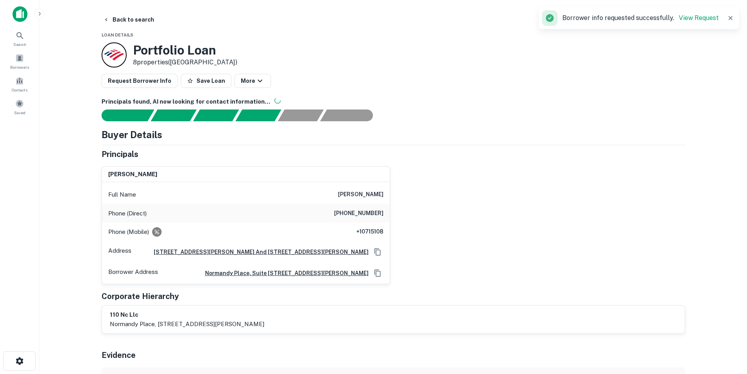
click at [350, 196] on h6 "patricia snyder" at bounding box center [360, 194] width 45 height 9
copy h6 "patricia snyder"
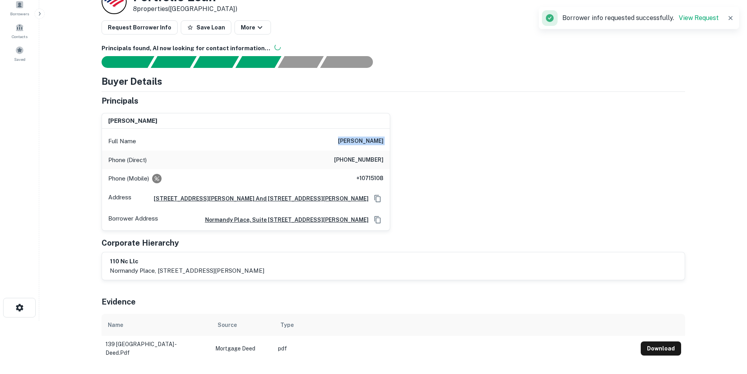
scroll to position [196, 0]
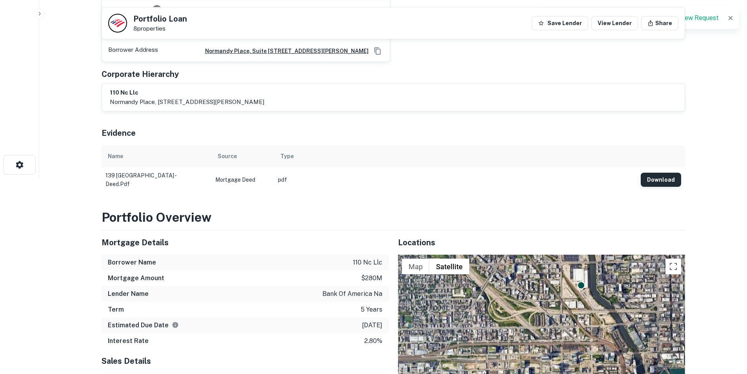
click at [667, 180] on button "Download" at bounding box center [661, 180] width 40 height 14
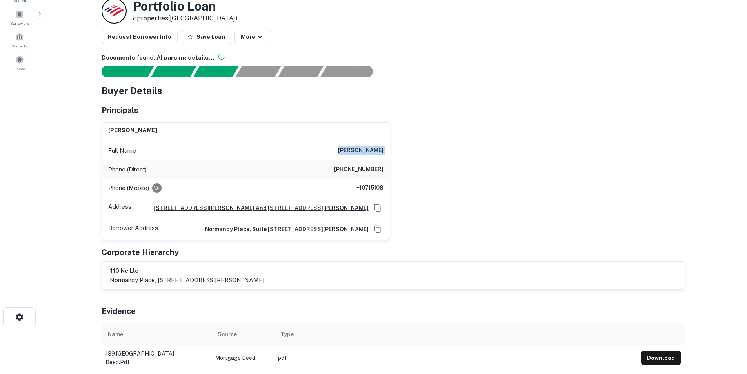
scroll to position [0, 0]
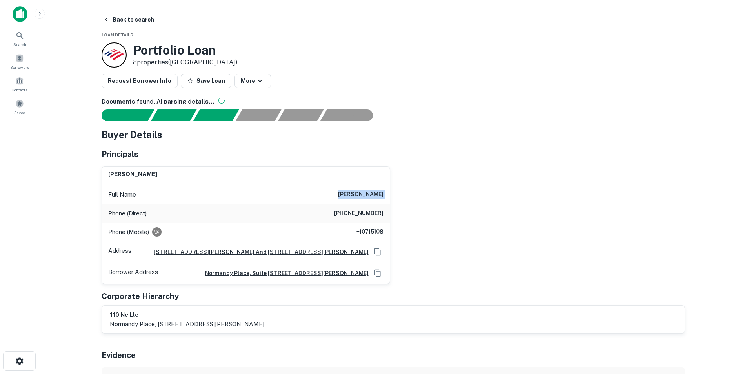
copy h6 "patricia snyder"
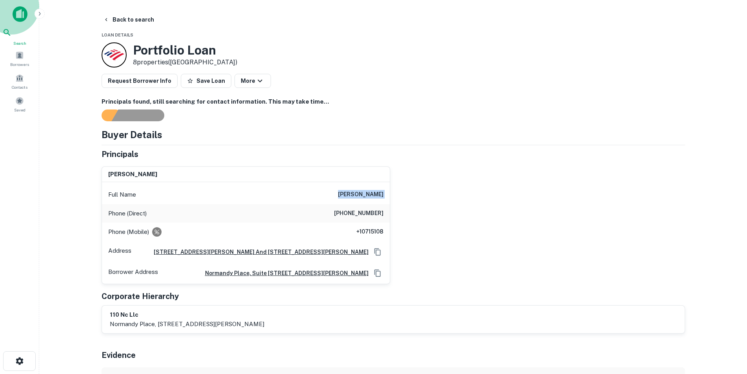
click at [14, 35] on div "Search" at bounding box center [19, 37] width 35 height 18
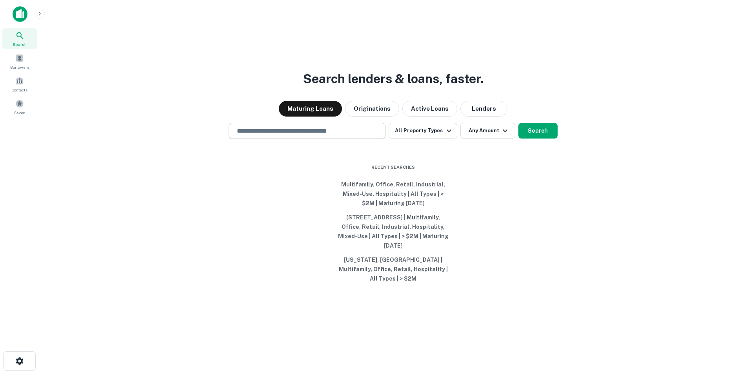
drag, startPoint x: 269, startPoint y: 128, endPoint x: 270, endPoint y: 136, distance: 7.5
click at [270, 128] on div "​" at bounding box center [307, 131] width 157 height 16
paste input "**********"
type input "**********"
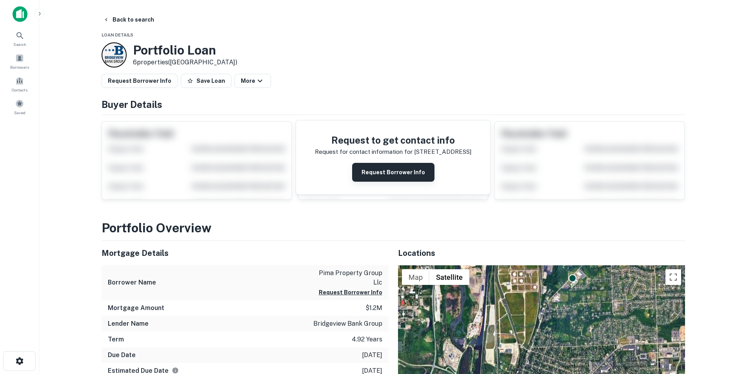
click at [393, 173] on button "Request Borrower Info" at bounding box center [393, 172] width 82 height 19
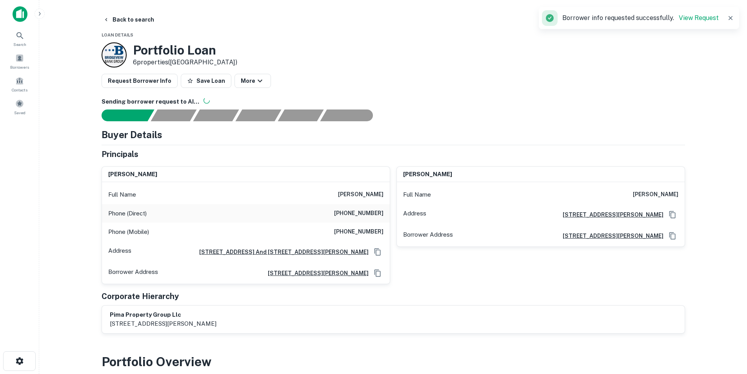
click at [648, 196] on h6 "john r fairclough" at bounding box center [655, 194] width 45 height 9
click at [647, 198] on h6 "john r fairclough" at bounding box center [655, 194] width 45 height 9
click at [647, 195] on h6 "john r fairclough" at bounding box center [655, 194] width 45 height 9
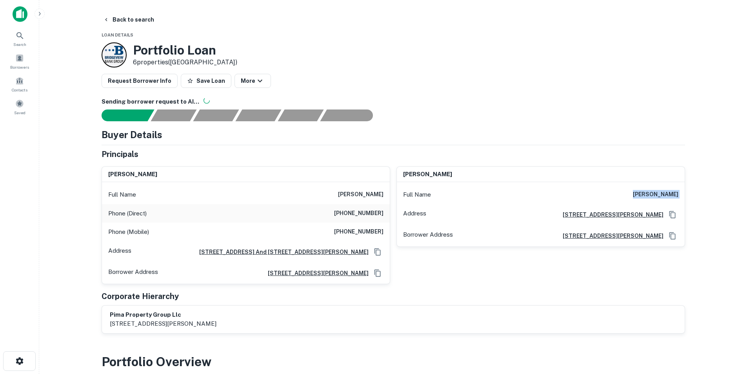
click at [647, 195] on h6 "john r fairclough" at bounding box center [655, 194] width 45 height 9
copy h6 "john r fairclough"
click at [25, 36] on div "Search" at bounding box center [19, 38] width 35 height 21
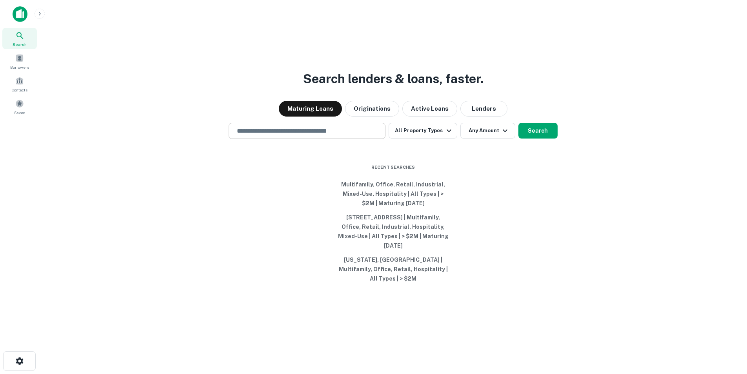
click at [312, 135] on input "text" at bounding box center [307, 130] width 150 height 9
paste input "**********"
type input "**********"
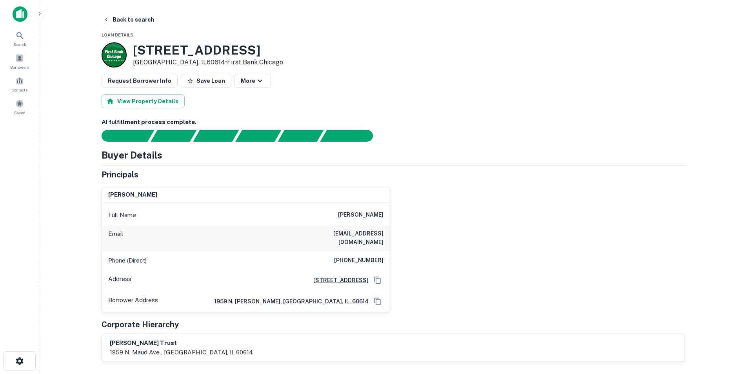
click at [380, 208] on div "Full Name [PERSON_NAME]" at bounding box center [246, 214] width 288 height 19
copy h6 "[PERSON_NAME]"
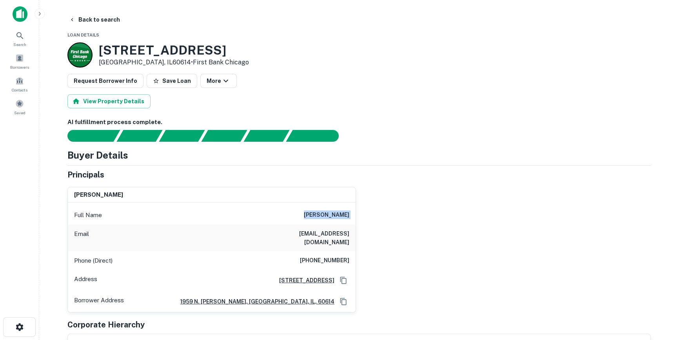
scroll to position [107, 0]
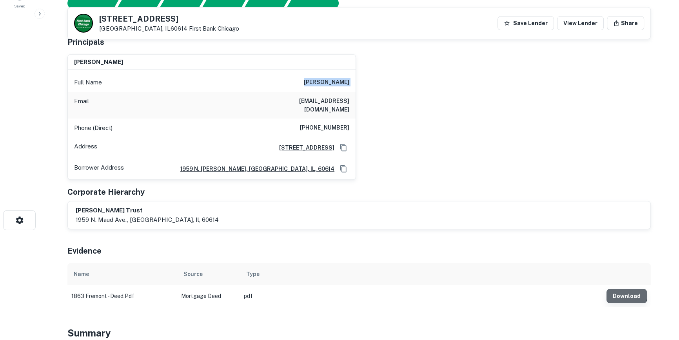
click at [624, 289] on button "Download" at bounding box center [627, 296] width 40 height 14
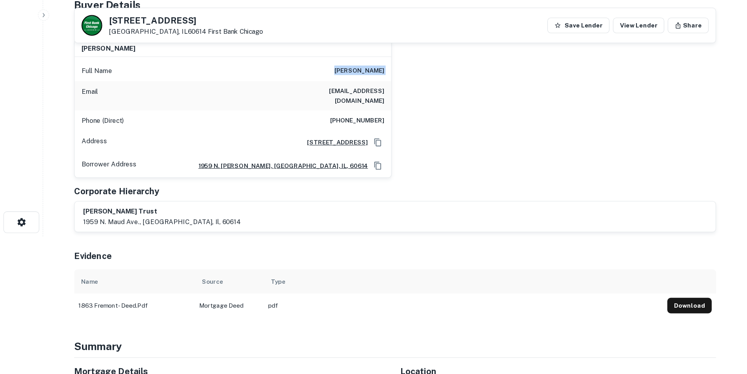
scroll to position [0, 0]
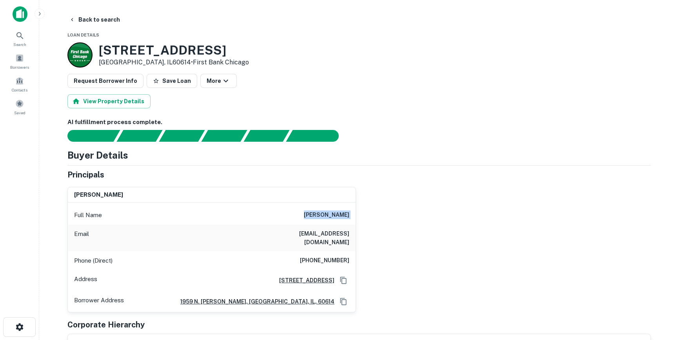
copy h6 "[PERSON_NAME]"
click at [307, 233] on h6 "[EMAIL_ADDRESS][DOMAIN_NAME]" at bounding box center [302, 237] width 94 height 17
copy h6 "[EMAIL_ADDRESS][DOMAIN_NAME]"
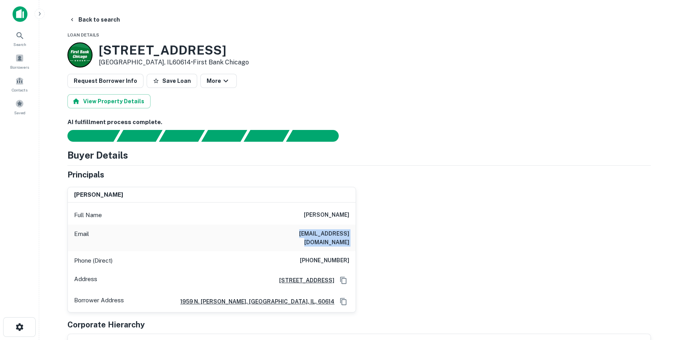
click at [416, 118] on h6 "AI fulfillment process complete." at bounding box center [359, 122] width 584 height 9
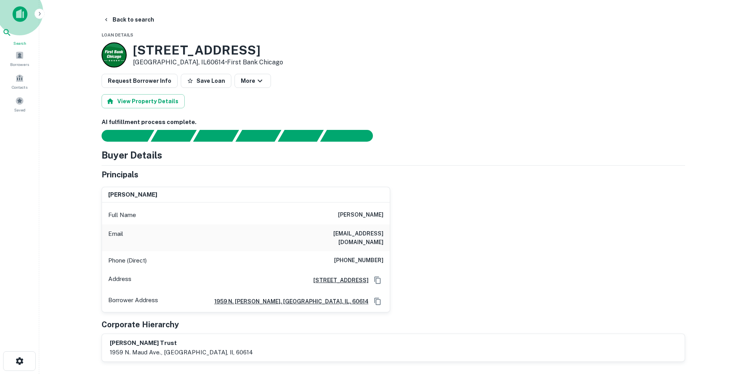
click at [12, 37] on icon at bounding box center [6, 32] width 9 height 9
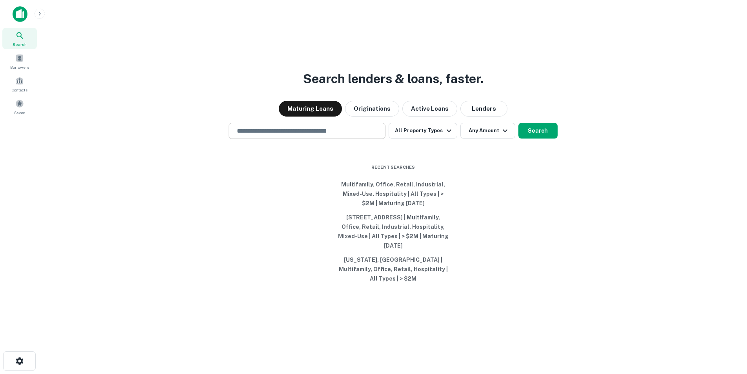
click at [304, 129] on div "​" at bounding box center [307, 131] width 157 height 16
paste input "**********"
type input "**********"
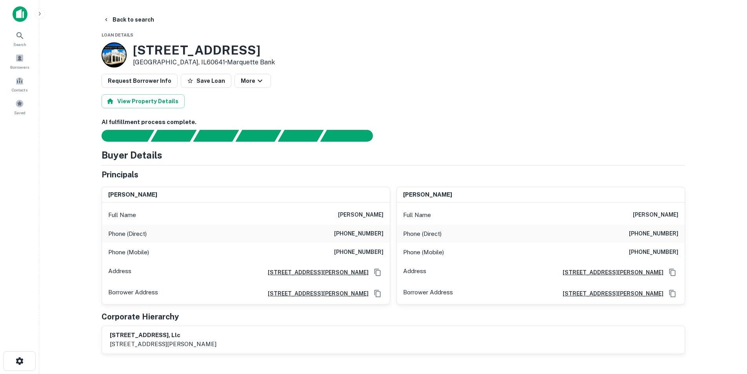
click at [375, 213] on h6 "[PERSON_NAME]" at bounding box center [360, 214] width 45 height 9
copy h6 "[PERSON_NAME]"
